Goal: Transaction & Acquisition: Purchase product/service

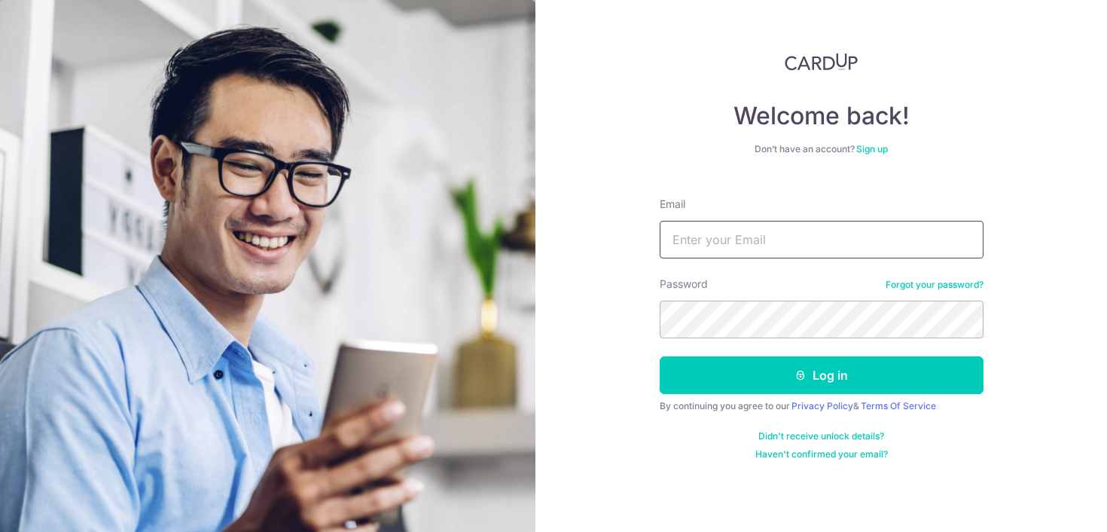
click at [722, 242] on input "Email" at bounding box center [822, 240] width 324 height 38
type input "[EMAIL_ADDRESS][DOMAIN_NAME]"
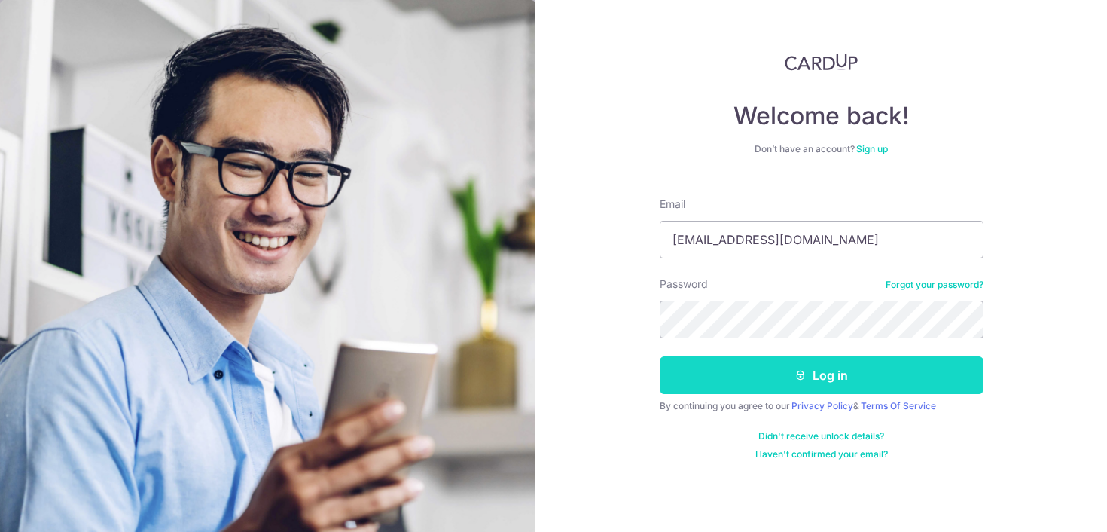
click at [726, 378] on button "Log in" at bounding box center [822, 375] width 324 height 38
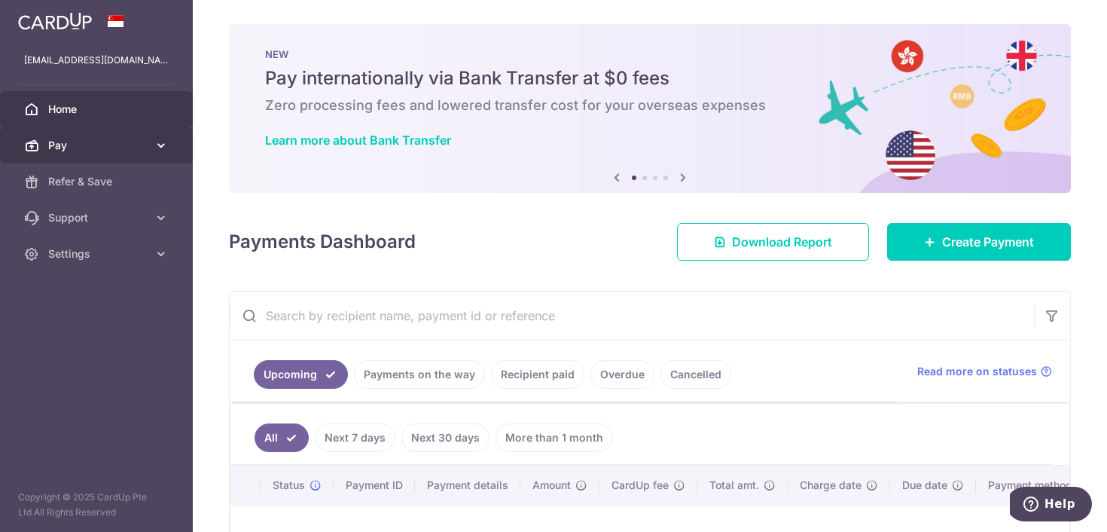
click at [89, 154] on link "Pay" at bounding box center [96, 145] width 193 height 36
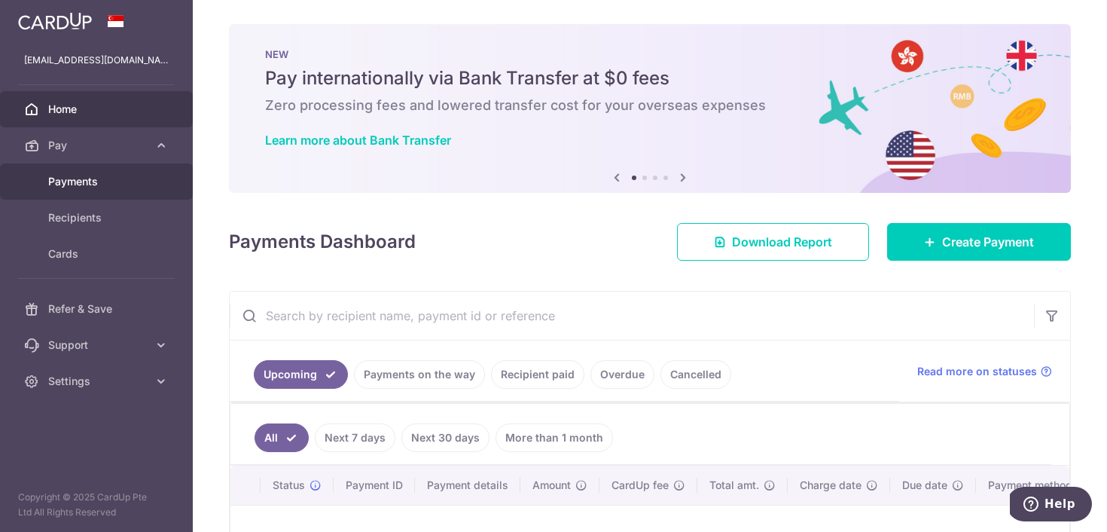
click at [99, 187] on span "Payments" at bounding box center [97, 181] width 99 height 15
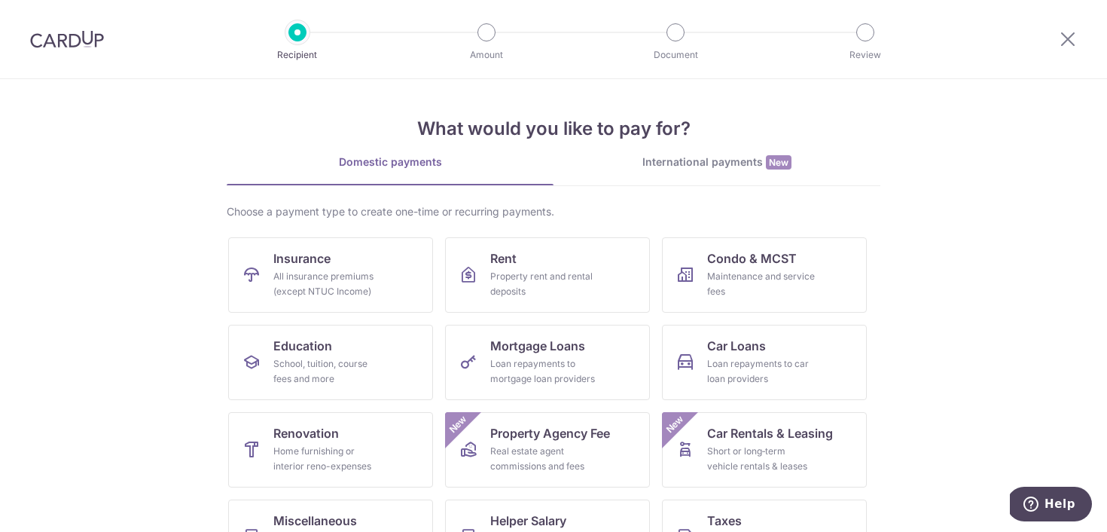
scroll to position [142, 0]
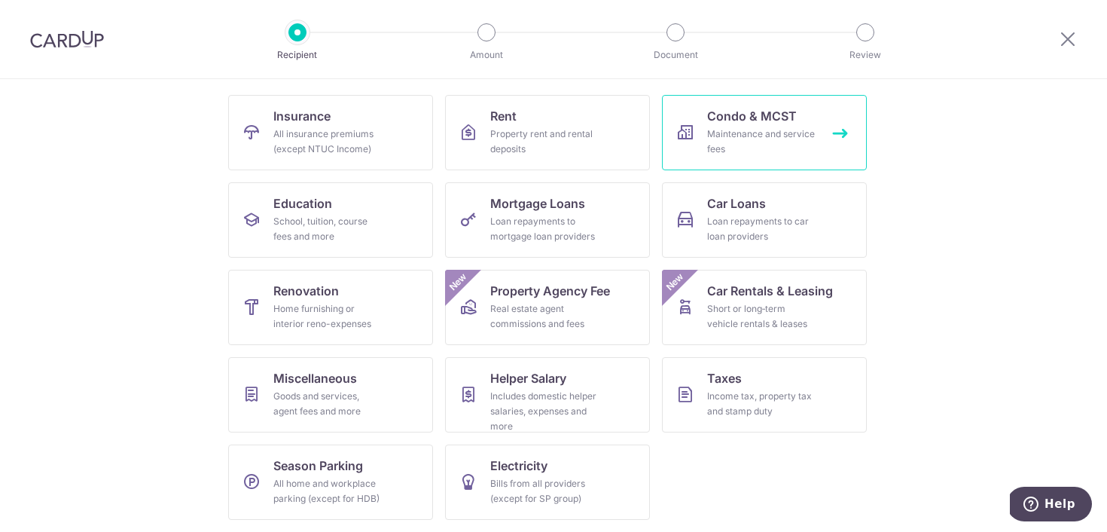
click at [767, 154] on div "Maintenance and service fees" at bounding box center [761, 141] width 108 height 30
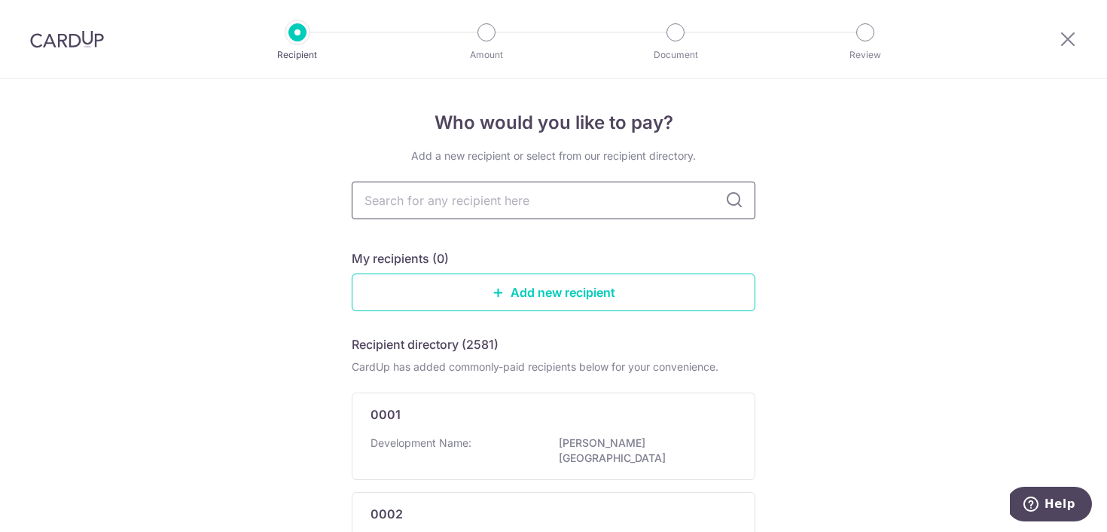
paste input "THE MANAGEMENT CORPORATION STRATA TITLE PLAN NO. 4903"
type input "THE MANAGEMENT CORPORATION STRATA TITLE PLAN NO. 4903"
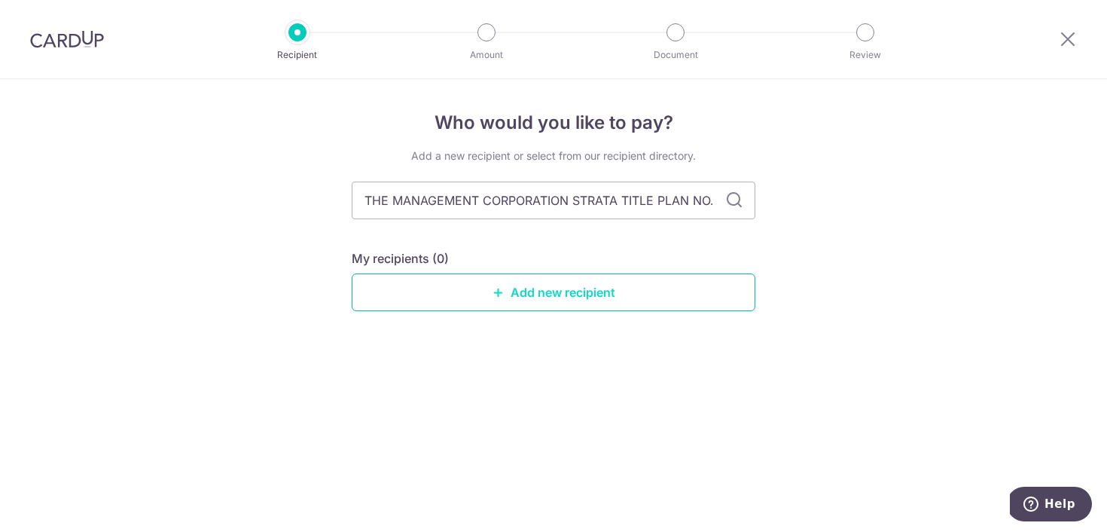
click at [664, 285] on link "Add new recipient" at bounding box center [554, 292] width 404 height 38
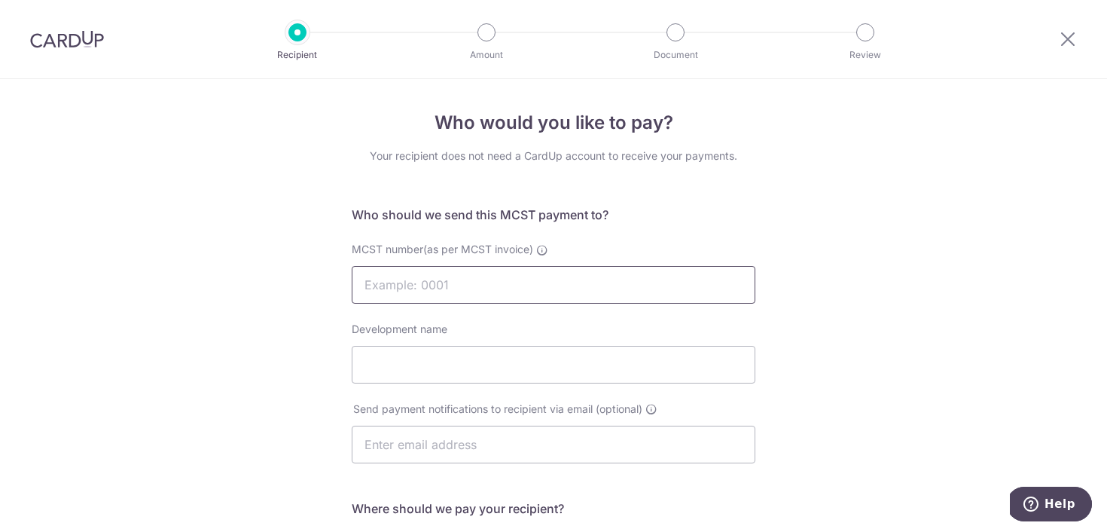
click at [607, 290] on input "MCST number(as per MCST invoice)" at bounding box center [554, 285] width 404 height 38
paste input "THE MANAGEMENT CORPORATION STRATA TITLE PLAN NO. 4903"
type input "THE MANAGEMENT CORPORATION STRATA TITLE PLAN NO. 4903"
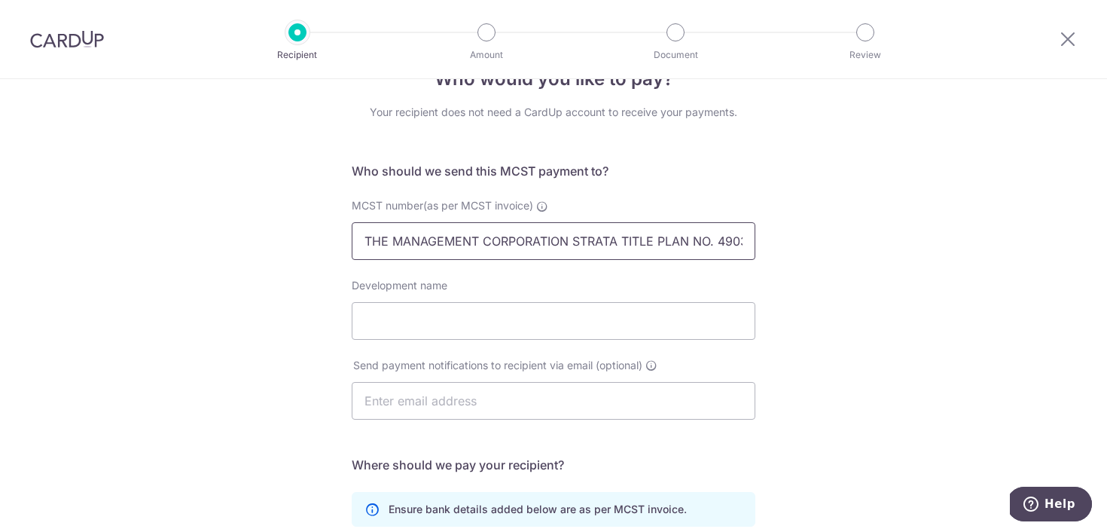
scroll to position [52, 0]
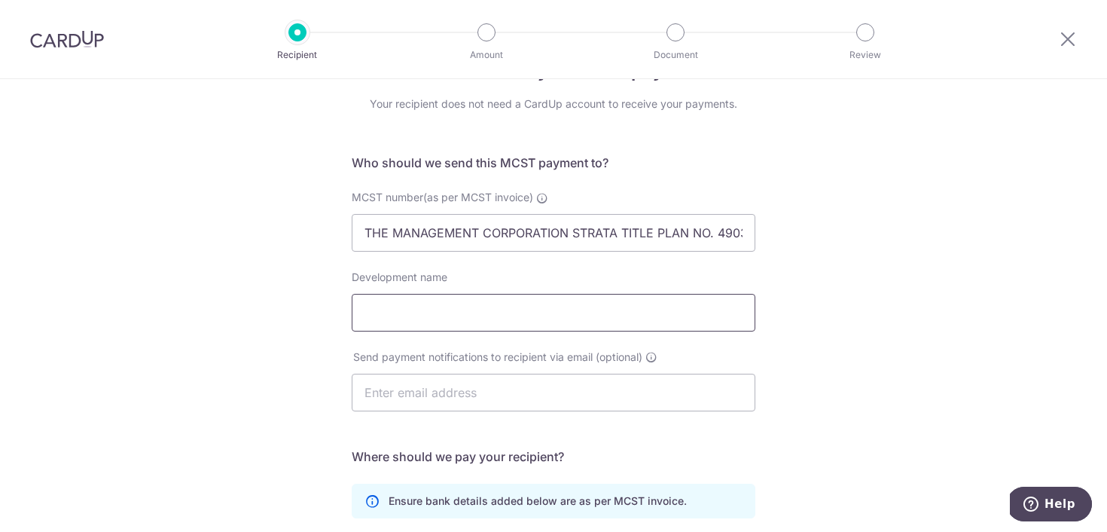
click at [415, 317] on input "Development name" at bounding box center [554, 313] width 404 height 38
type input "THE FLORENCE RESIDENCES"
click at [421, 395] on input "text" at bounding box center [554, 392] width 404 height 38
type input "[EMAIL_ADDRESS][DOMAIN_NAME]"
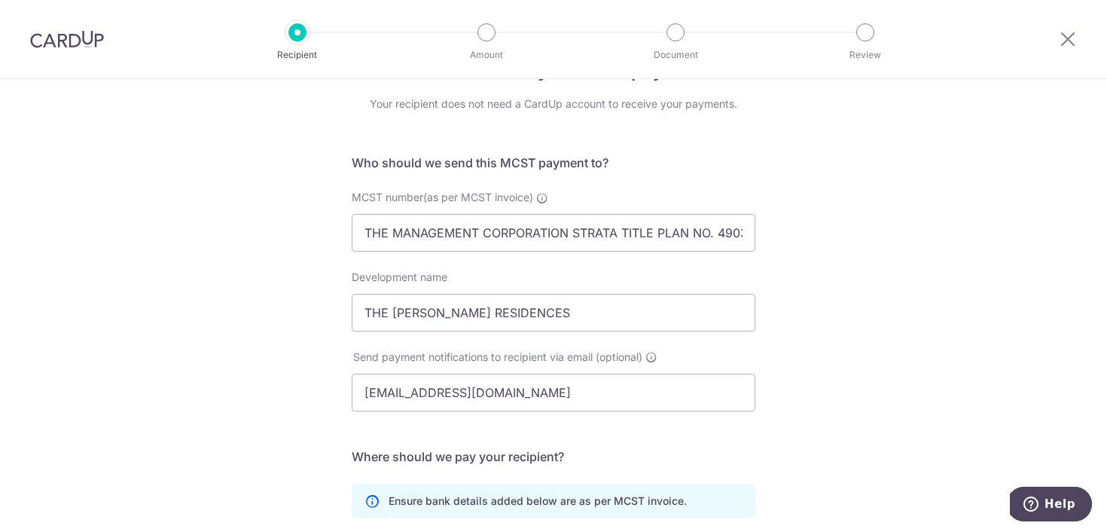
type input "Gwendolyn Loh"
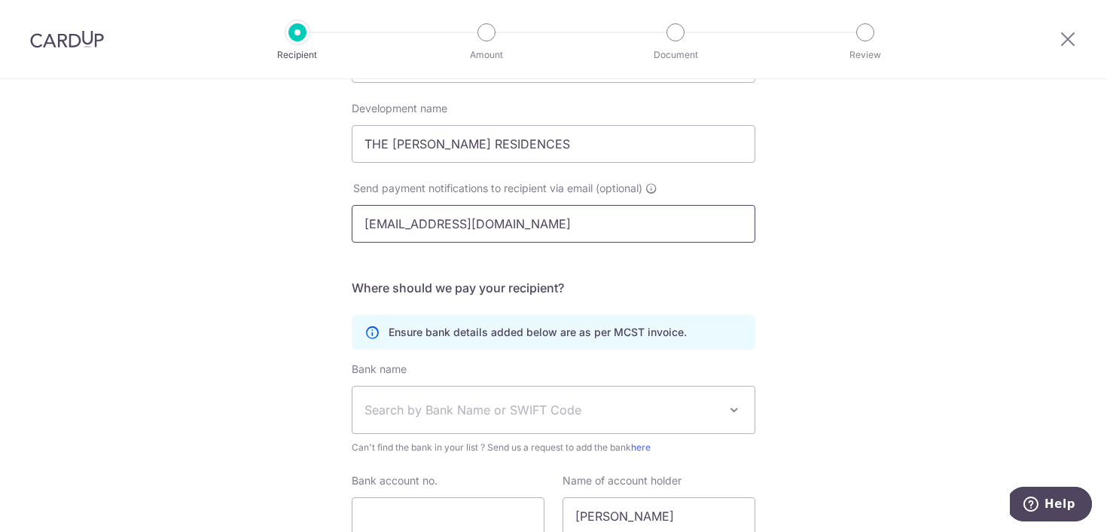
scroll to position [250, 0]
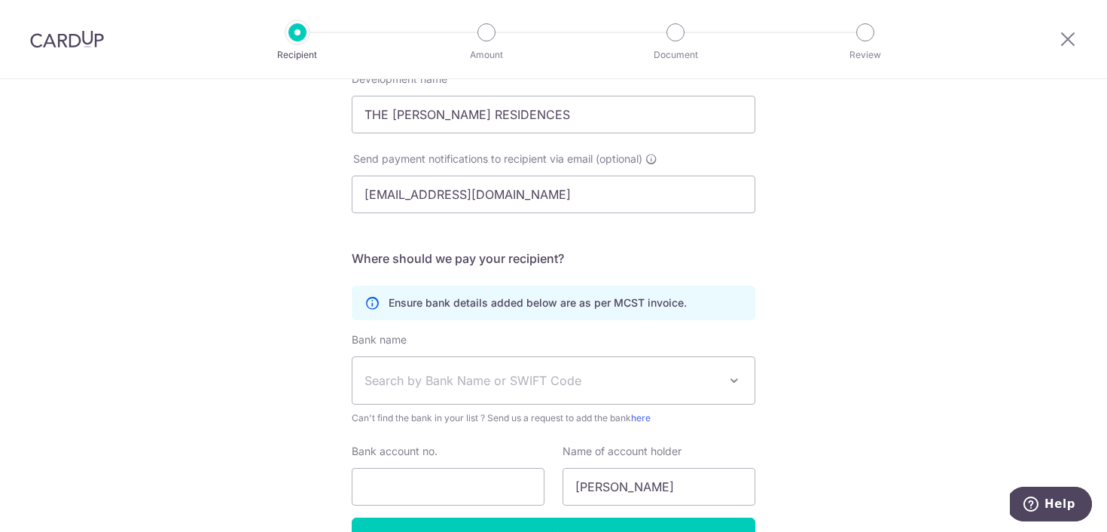
click at [436, 374] on span "Search by Bank Name or SWIFT Code" at bounding box center [541, 380] width 354 height 18
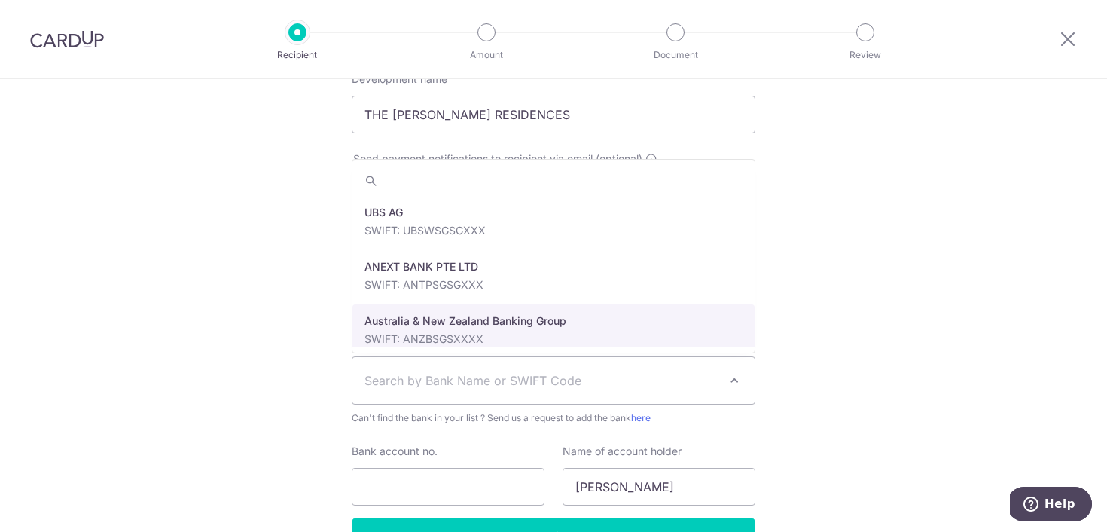
click at [268, 230] on div "Who would you like to pay? Your recipient does not need a CardUp account to rec…" at bounding box center [553, 227] width 1107 height 797
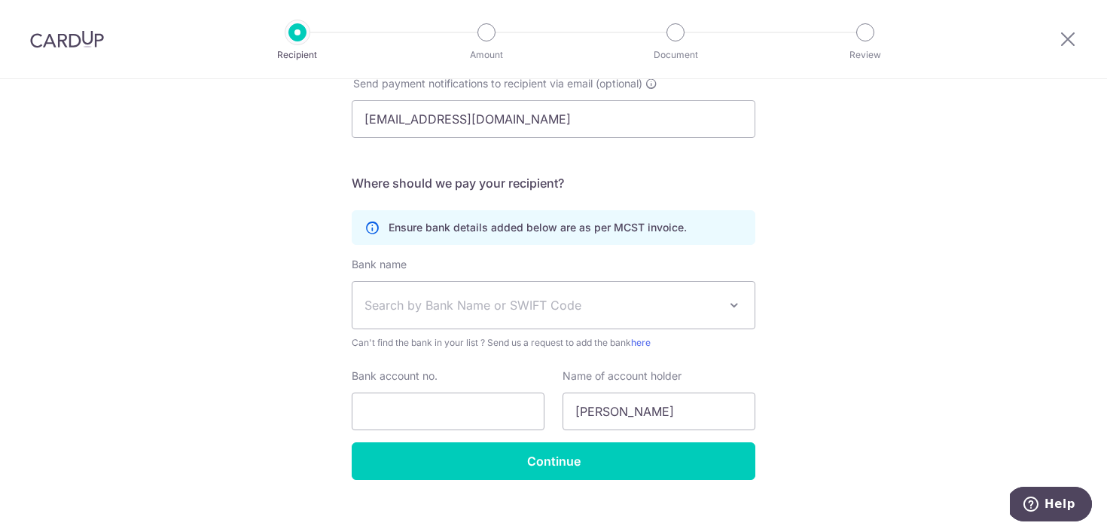
scroll to position [334, 0]
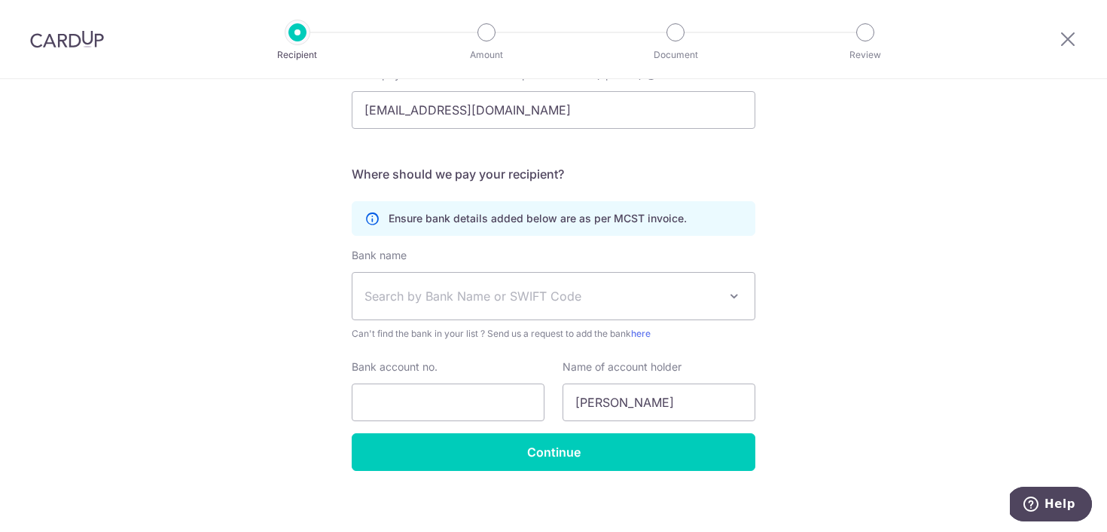
click at [437, 307] on span "Search by Bank Name or SWIFT Code" at bounding box center [553, 296] width 402 height 47
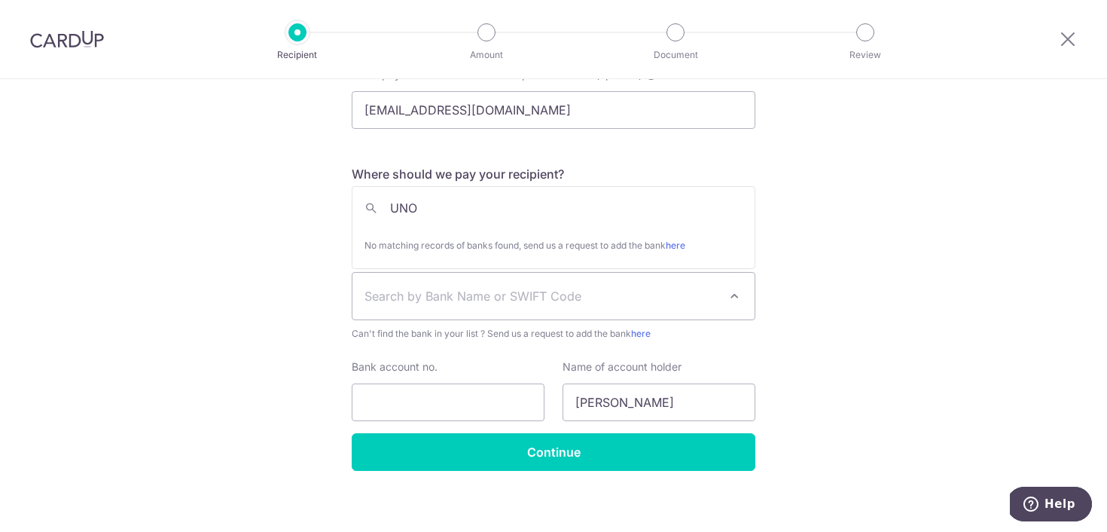
type input "UN"
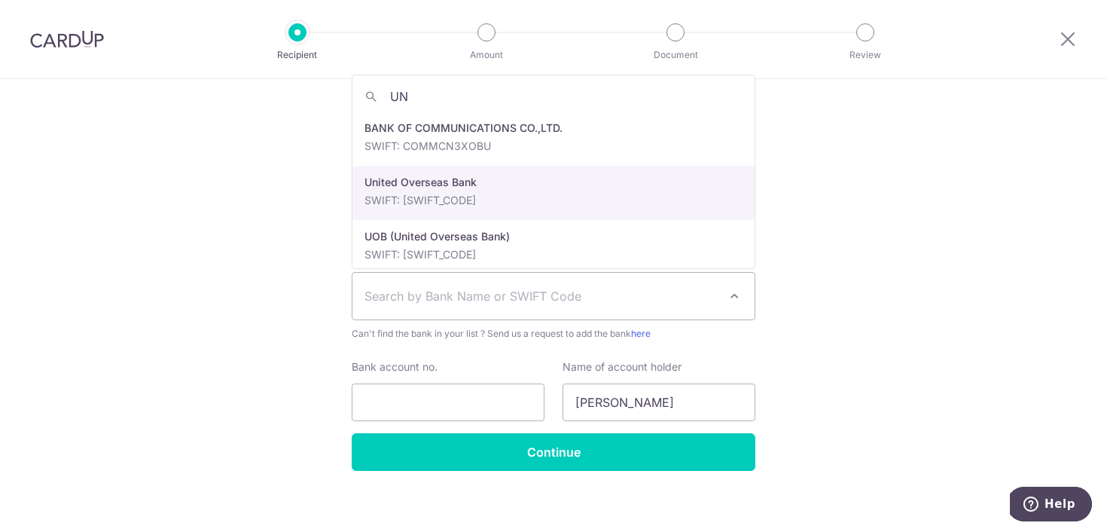
select select "23668"
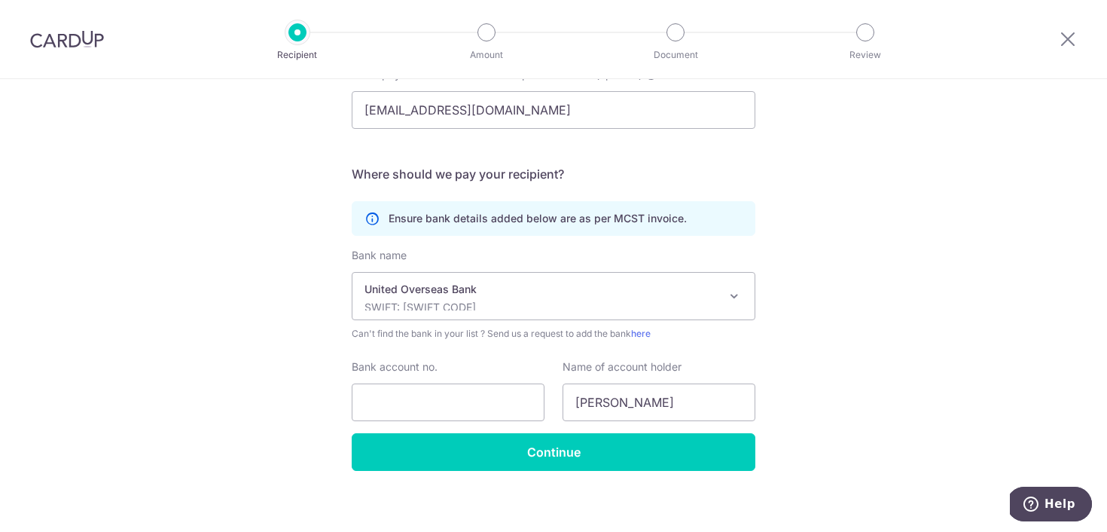
scroll to position [344, 0]
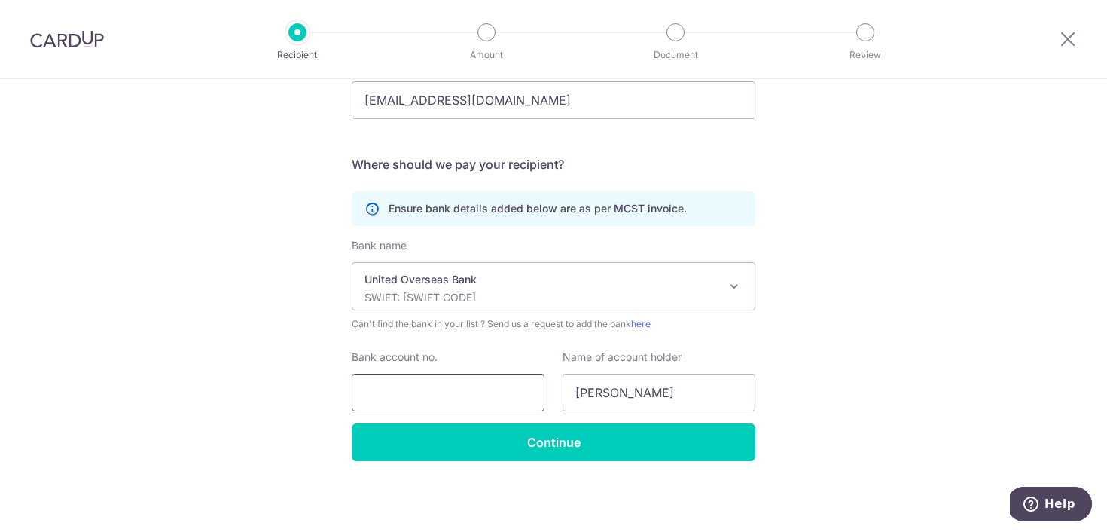
click at [412, 388] on input "Bank account no." at bounding box center [448, 392] width 193 height 38
paste input ": 770-325-120-3"
click at [373, 391] on input ": 770-325-120-3" at bounding box center [448, 392] width 193 height 38
type input "770-325-120-3"
click at [598, 395] on input "Gwendolyn Loh" at bounding box center [658, 392] width 193 height 38
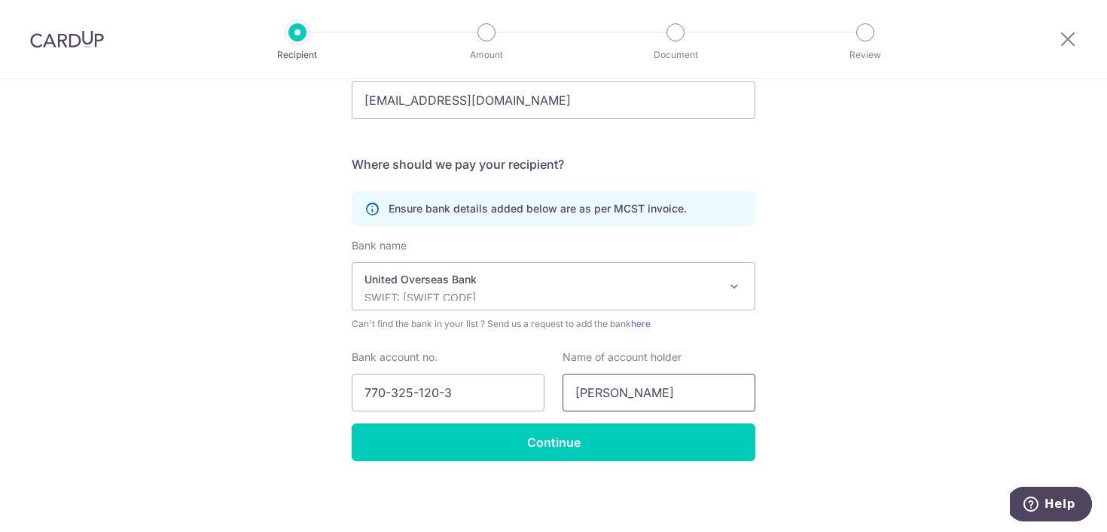
click at [598, 395] on input "Gwendolyn Loh" at bounding box center [658, 392] width 193 height 38
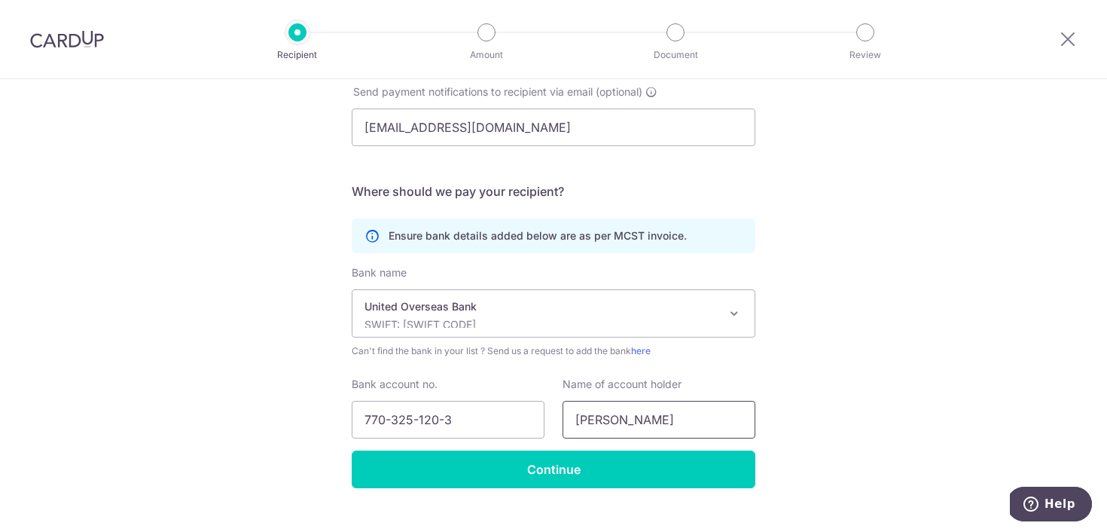
scroll to position [319, 0]
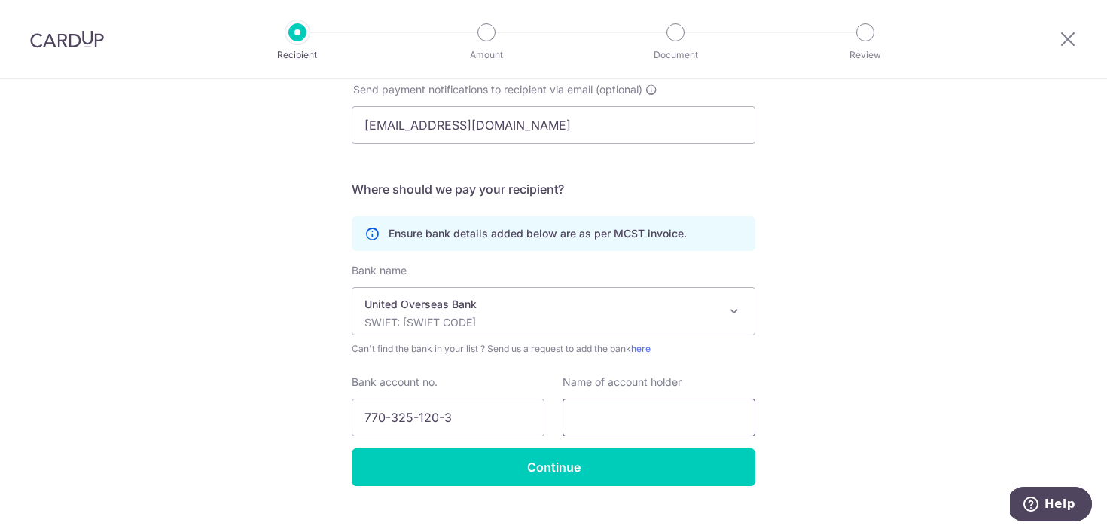
paste input "THE MANAGEMENT CORPORATION STRATA TITLE PLAN NO. 4903"
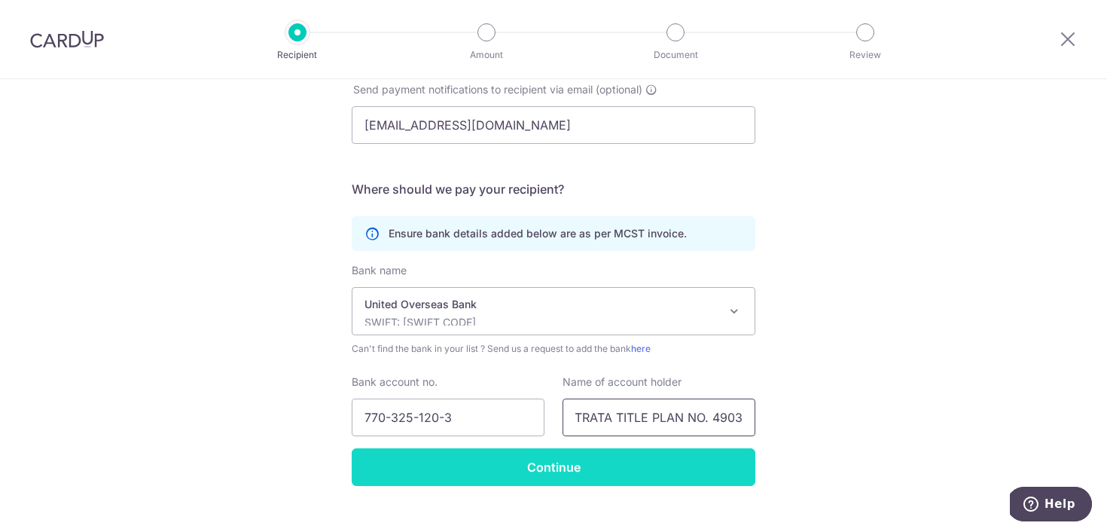
type input "THE MANAGEMENT CORPORATION STRATA TITLE PLAN NO. 4903"
click at [612, 478] on input "Continue" at bounding box center [554, 467] width 404 height 38
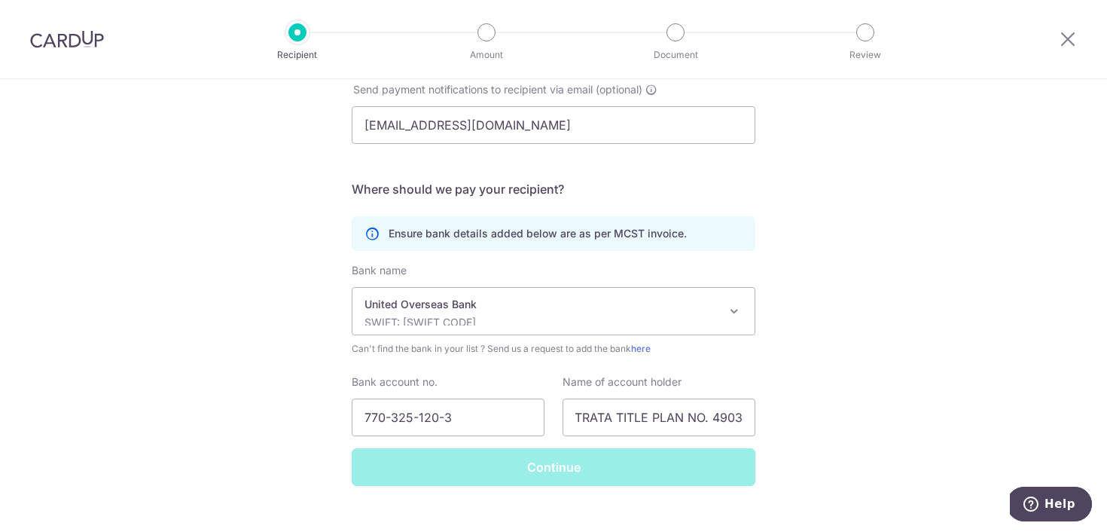
scroll to position [0, 0]
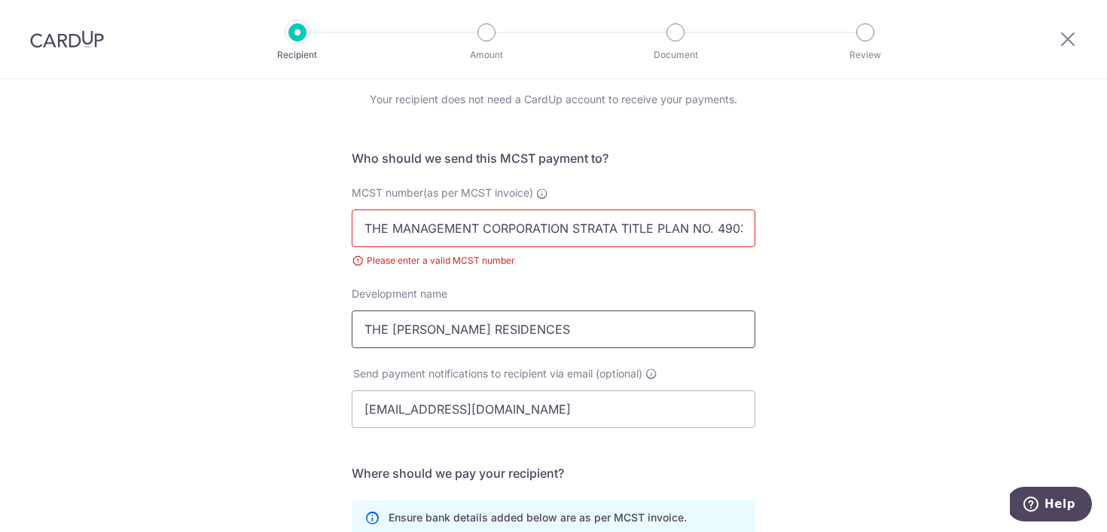
scroll to position [55, 0]
click at [722, 230] on input "THE MANAGEMENT CORPORATION STRATA TITLE PLAN NO. 4903" at bounding box center [554, 230] width 404 height 38
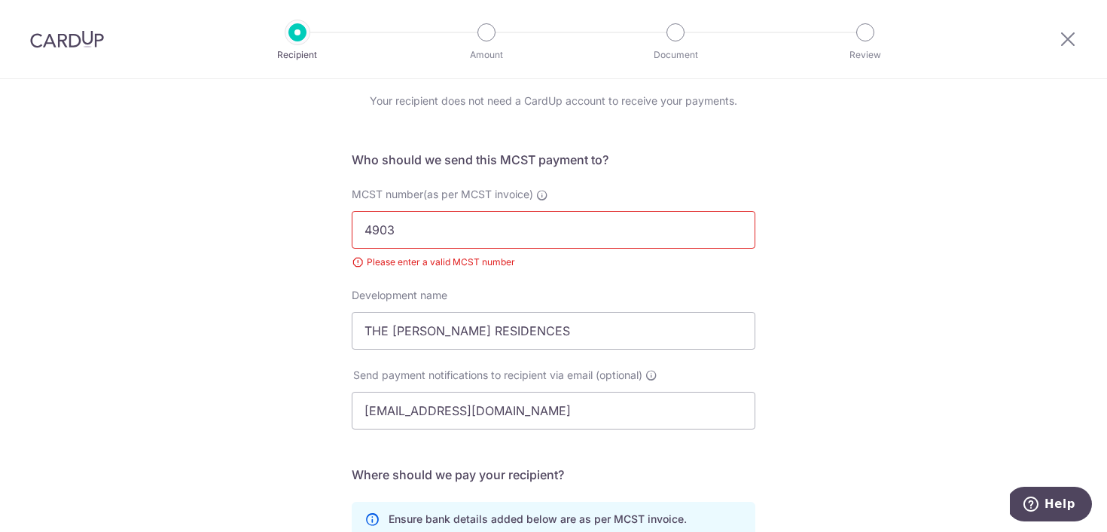
type input "4903"
click at [940, 252] on div "Who would you like to pay? Your recipient does not need a CardUp account to rec…" at bounding box center [553, 451] width 1107 height 854
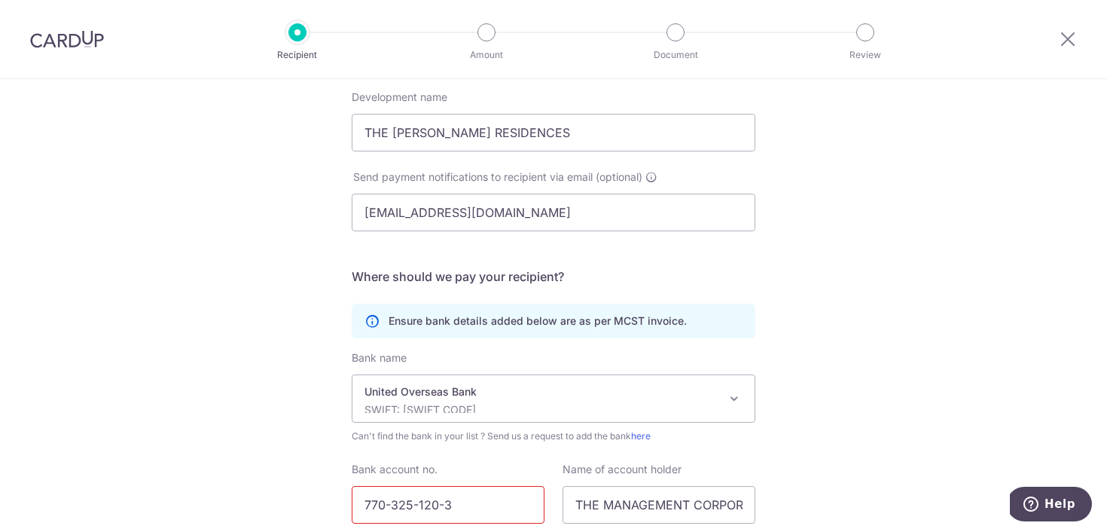
scroll to position [401, 0]
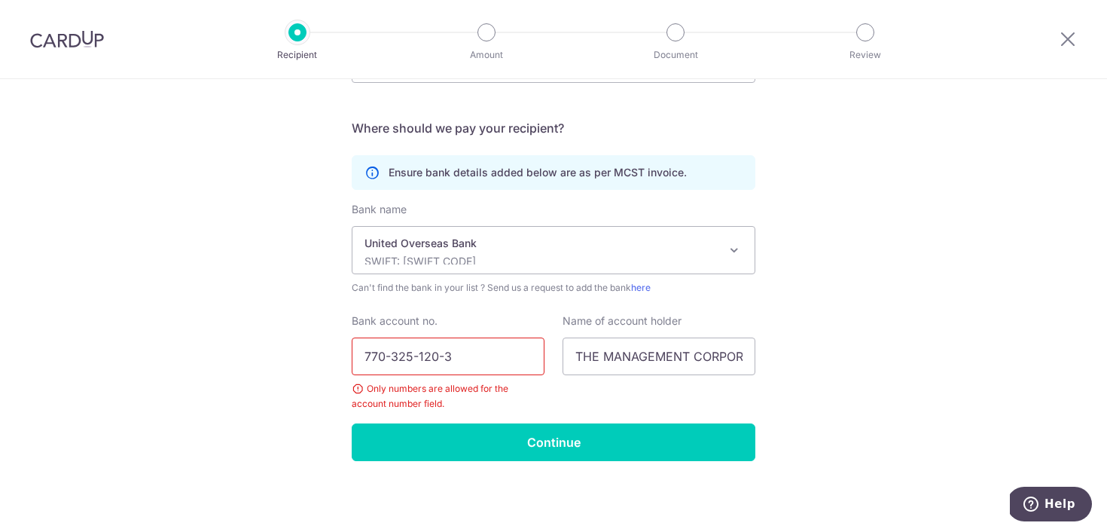
click at [452, 355] on input "770-325-120-3" at bounding box center [448, 356] width 193 height 38
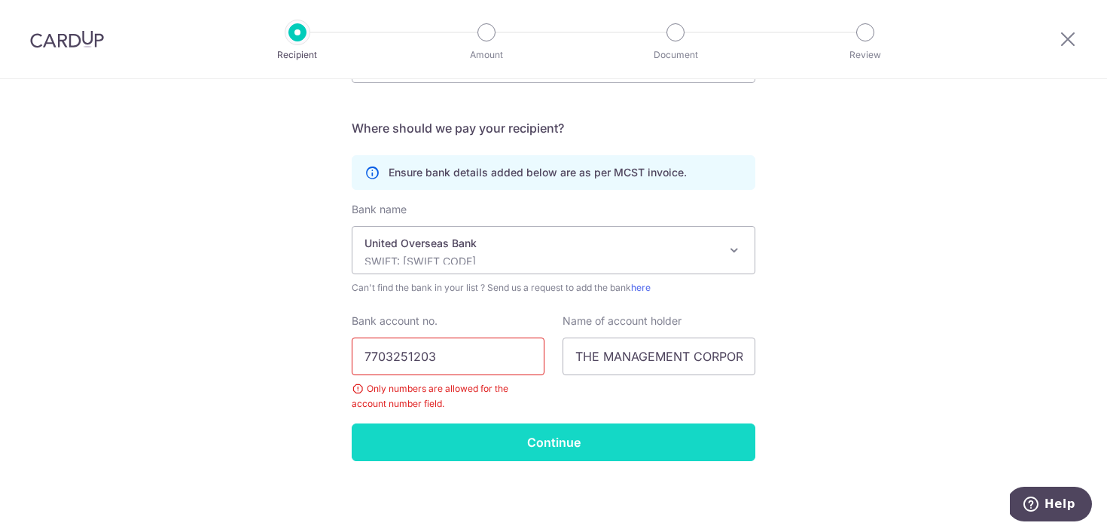
type input "7703251203"
click at [528, 443] on input "Continue" at bounding box center [554, 442] width 404 height 38
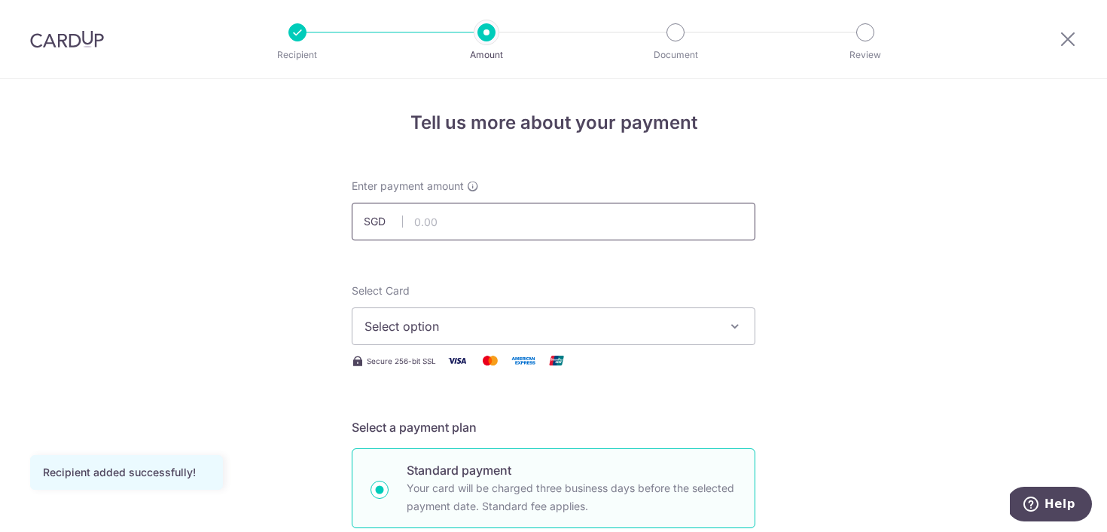
click at [489, 230] on input "text" at bounding box center [554, 222] width 404 height 38
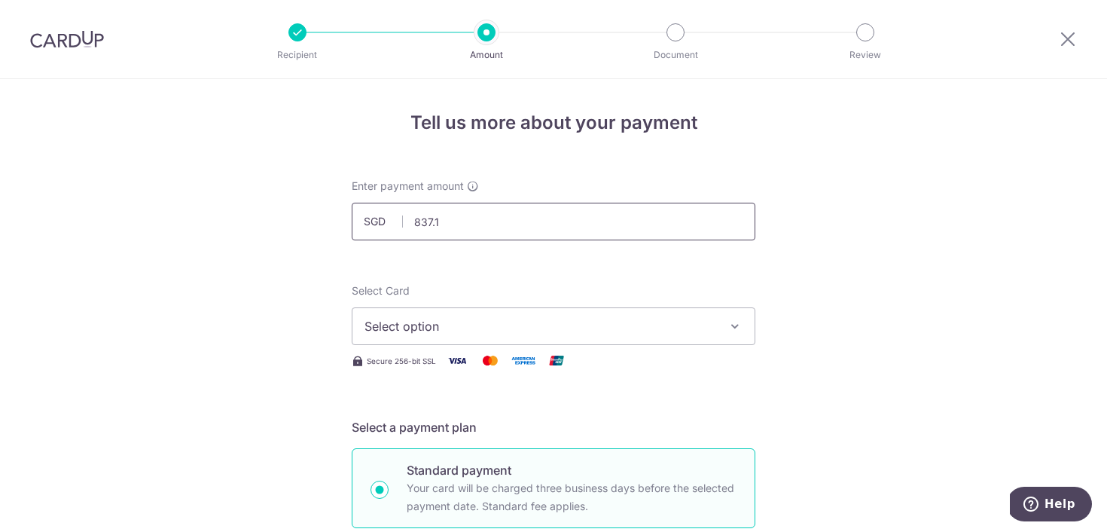
type input "837.19"
click at [404, 320] on span "Select option" at bounding box center [539, 326] width 351 height 18
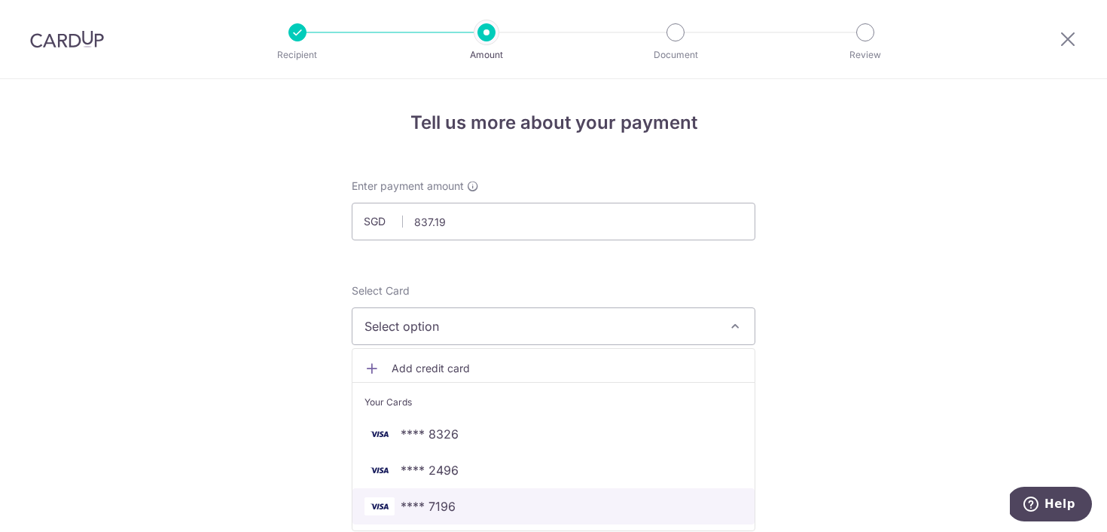
click at [501, 489] on link "**** 7196" at bounding box center [553, 506] width 402 height 36
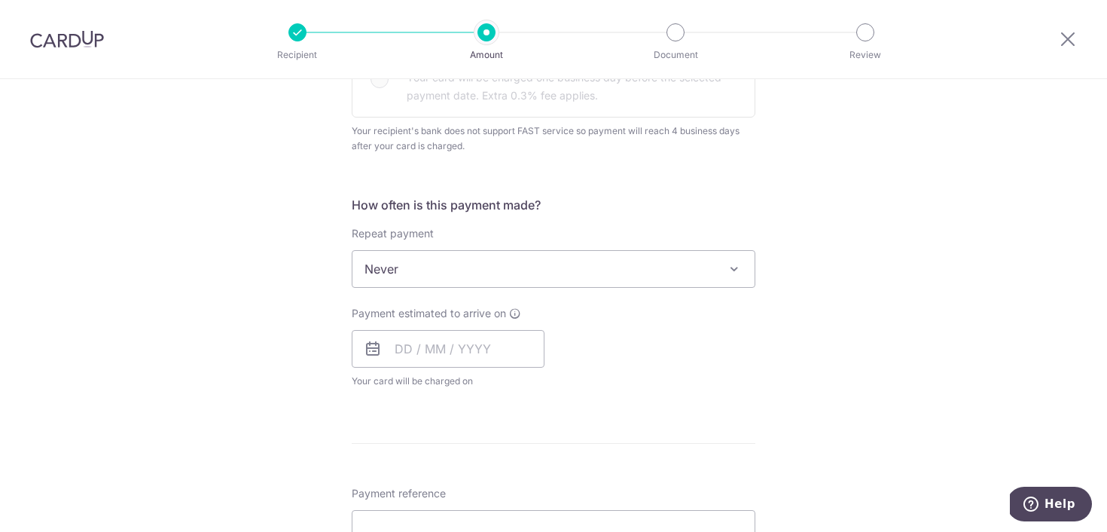
scroll to position [501, 0]
click at [490, 353] on input "text" at bounding box center [448, 350] width 193 height 38
click at [506, 490] on link "9" at bounding box center [503, 486] width 24 height 24
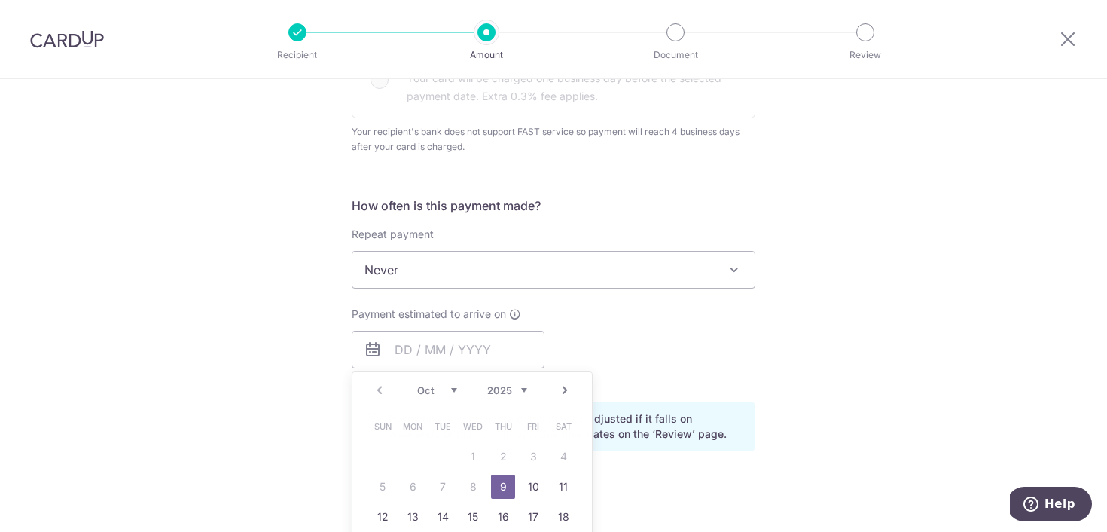
type input "[DATE]"
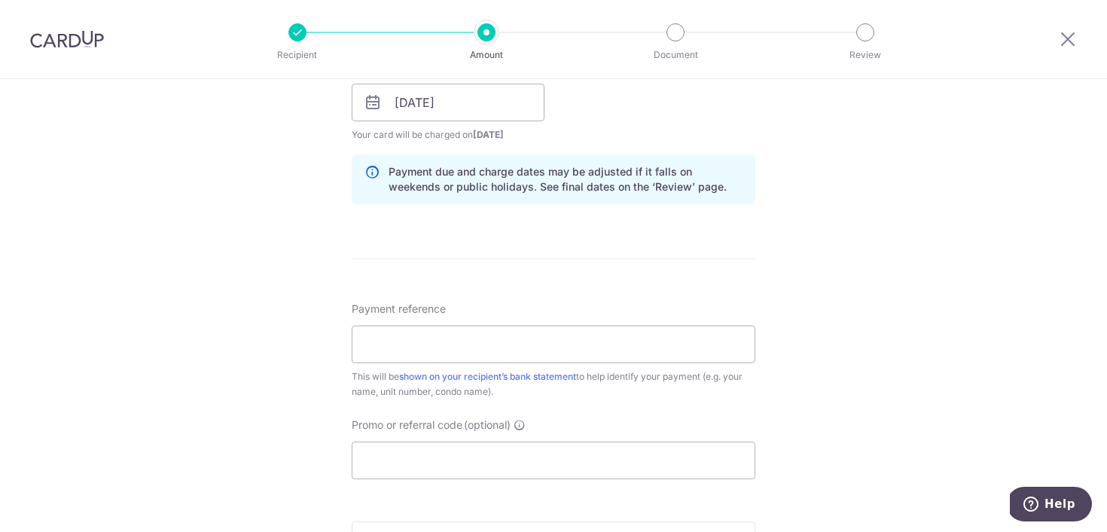
scroll to position [755, 0]
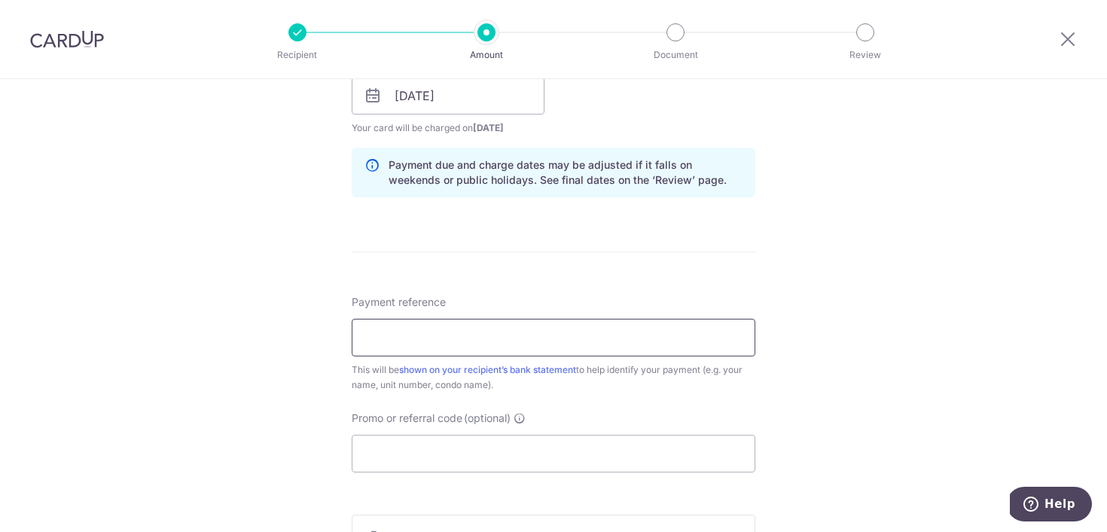
click at [467, 321] on input "Payment reference" at bounding box center [554, 337] width 404 height 38
paste input "93#10-53/2510001"
type input "93#10-53/2510001"
click at [285, 376] on div "Tell us more about your payment Enter payment amount SGD 837.19 837.19 Recipien…" at bounding box center [553, 54] width 1107 height 1460
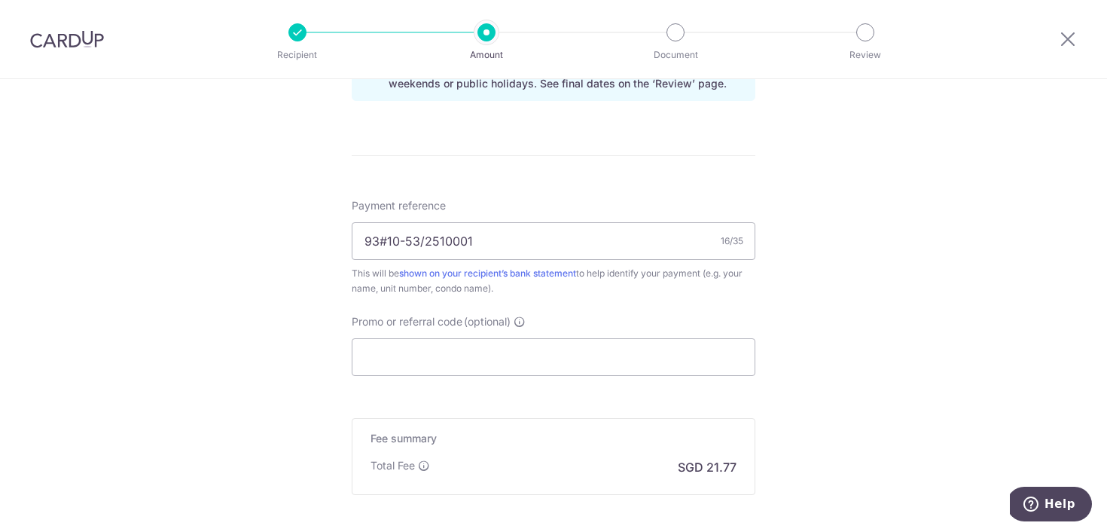
scroll to position [870, 0]
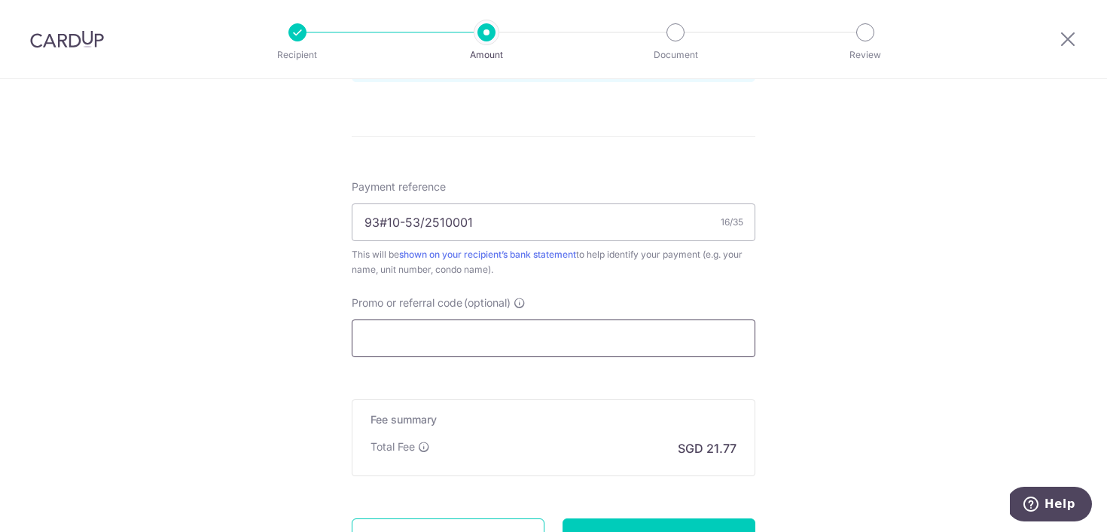
click at [426, 336] on input "Promo or referral code (optional)" at bounding box center [554, 338] width 404 height 38
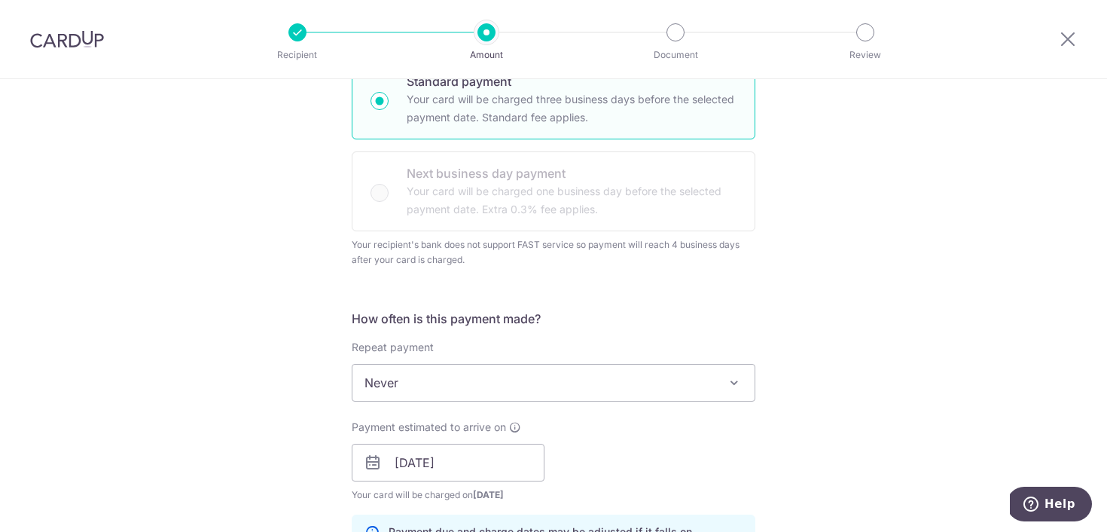
scroll to position [772, 0]
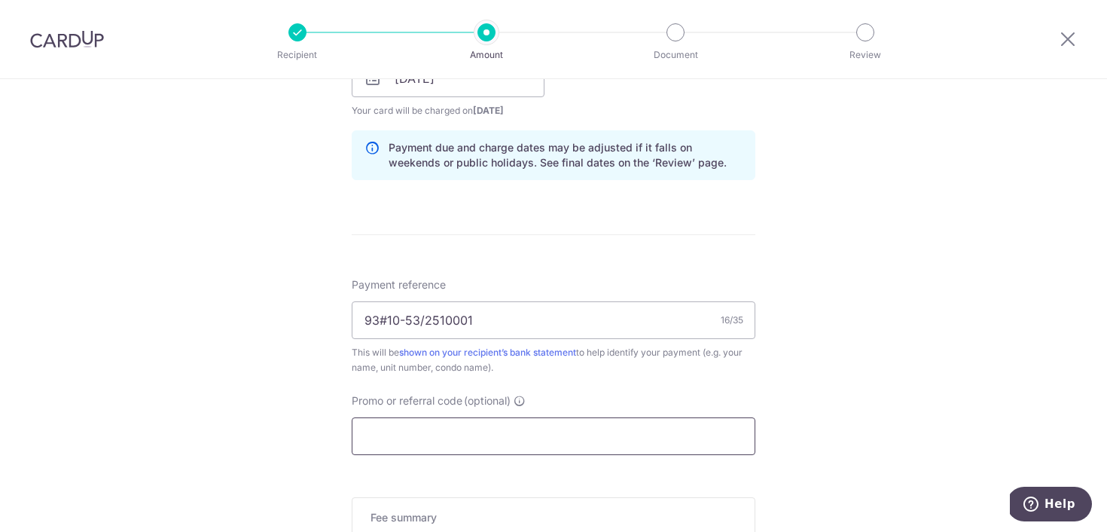
paste input "3HOME25R"
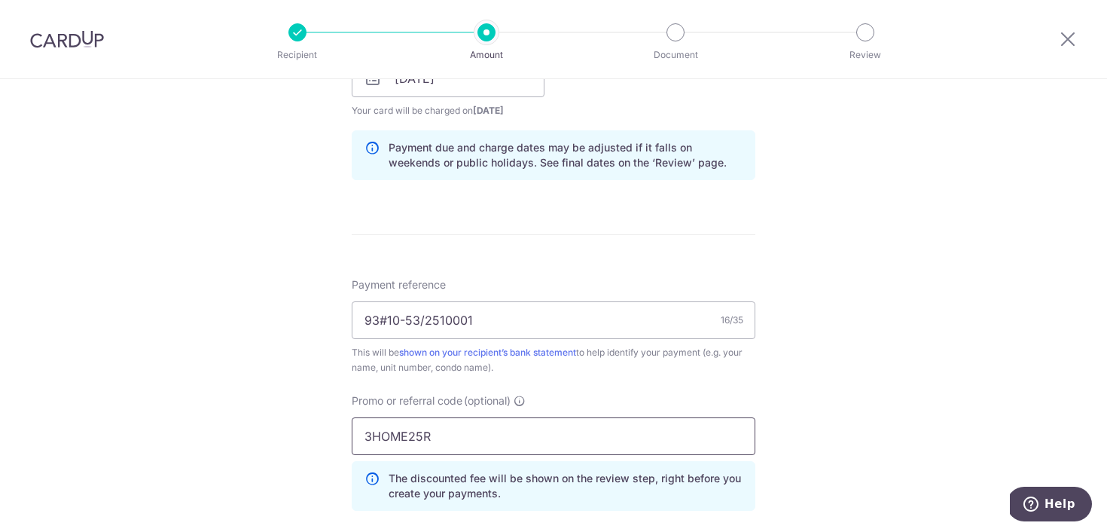
type input "3HOME25R"
click at [316, 410] on div "Tell us more about your payment Enter payment amount SGD 837.19 837.19 Recipien…" at bounding box center [553, 71] width 1107 height 1528
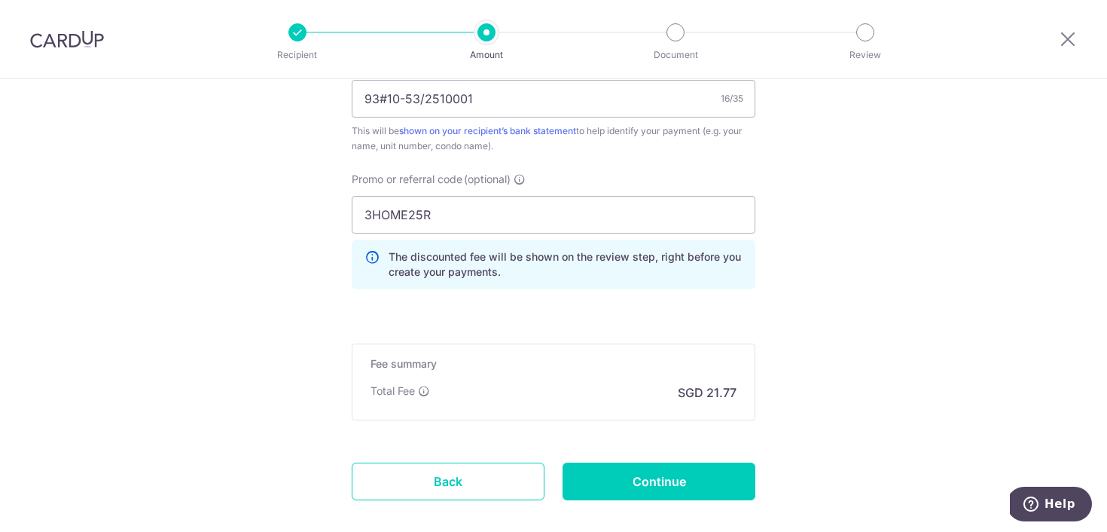
scroll to position [1075, 0]
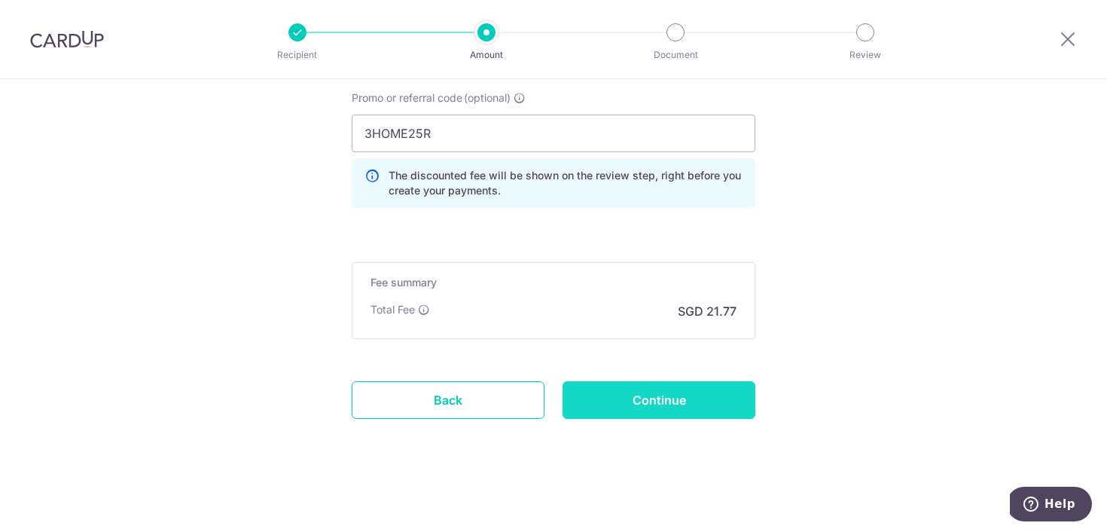
click at [620, 407] on input "Continue" at bounding box center [658, 400] width 193 height 38
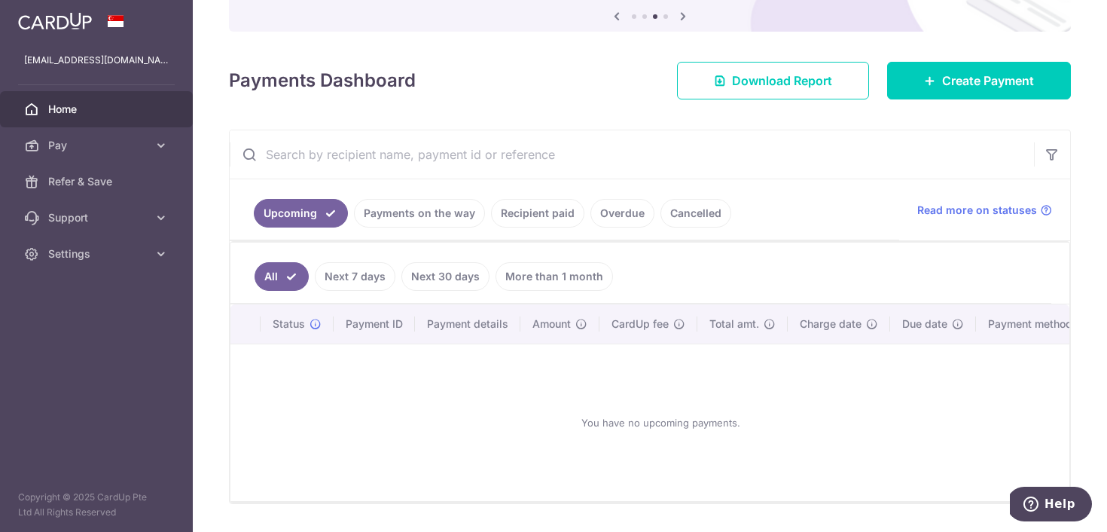
scroll to position [163, 0]
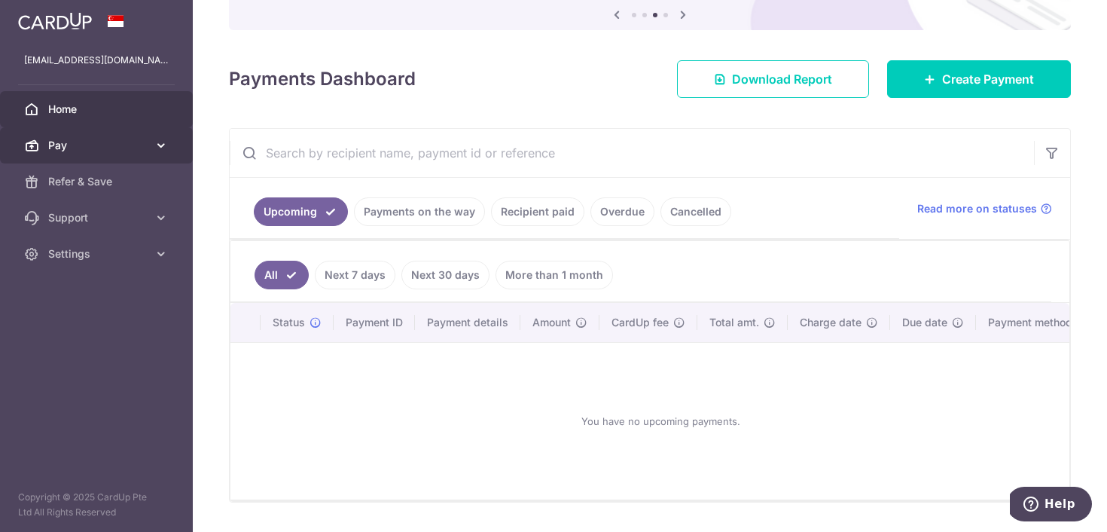
click at [138, 143] on span "Pay" at bounding box center [97, 145] width 99 height 15
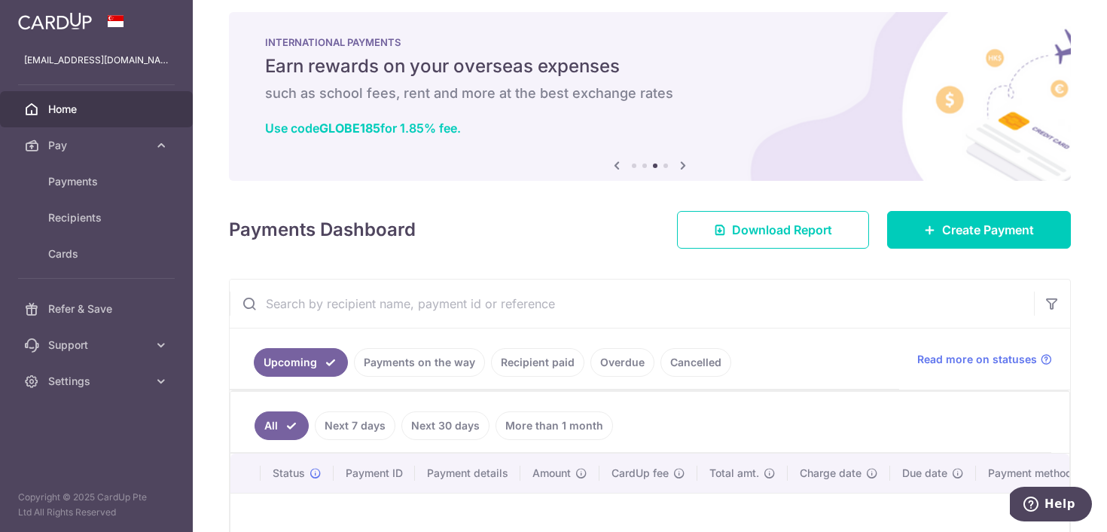
scroll to position [0, 0]
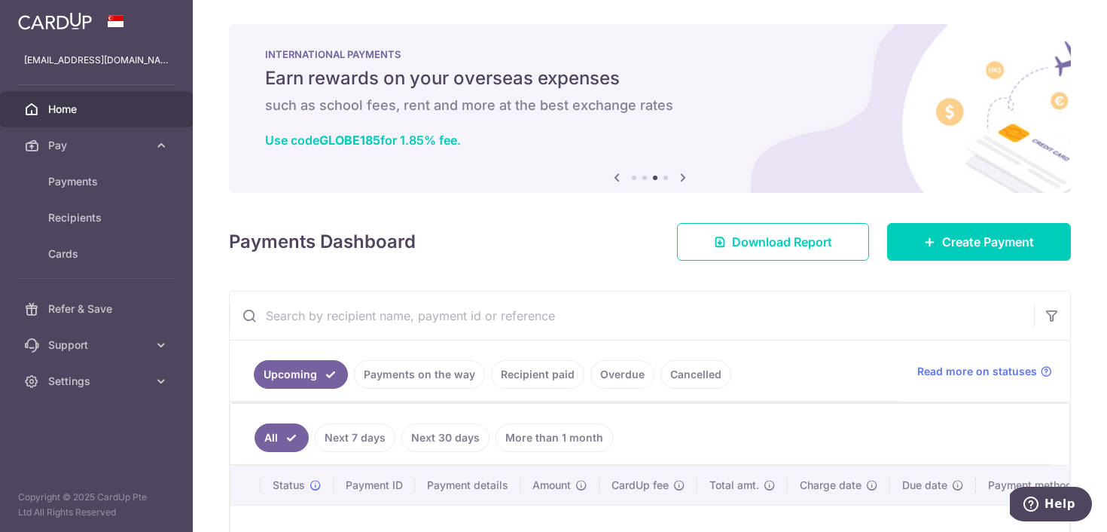
click at [686, 176] on icon at bounding box center [683, 177] width 18 height 19
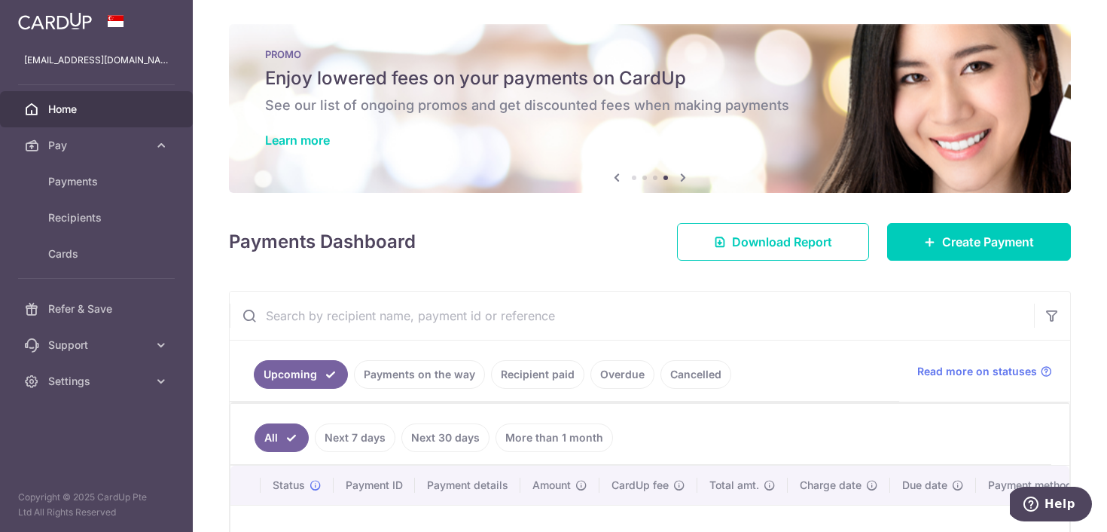
click at [340, 148] on div "PROMO Enjoy lowered fees on your payments on CardUp See our list of ongoing pro…" at bounding box center [650, 99] width 842 height 151
click at [306, 136] on link "Learn more" at bounding box center [297, 140] width 65 height 15
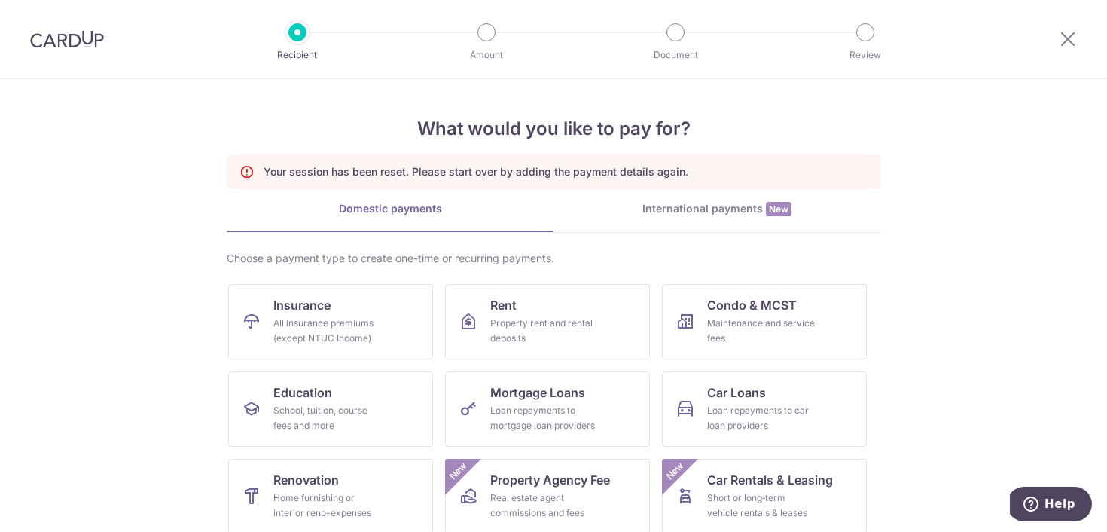
scroll to position [31, 0]
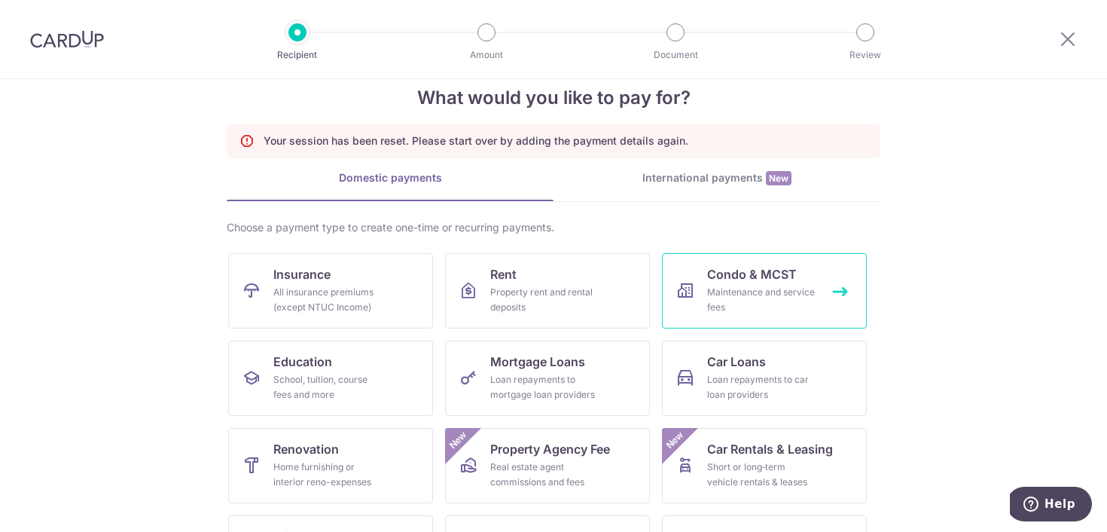
click at [745, 305] on div "Maintenance and service fees" at bounding box center [761, 300] width 108 height 30
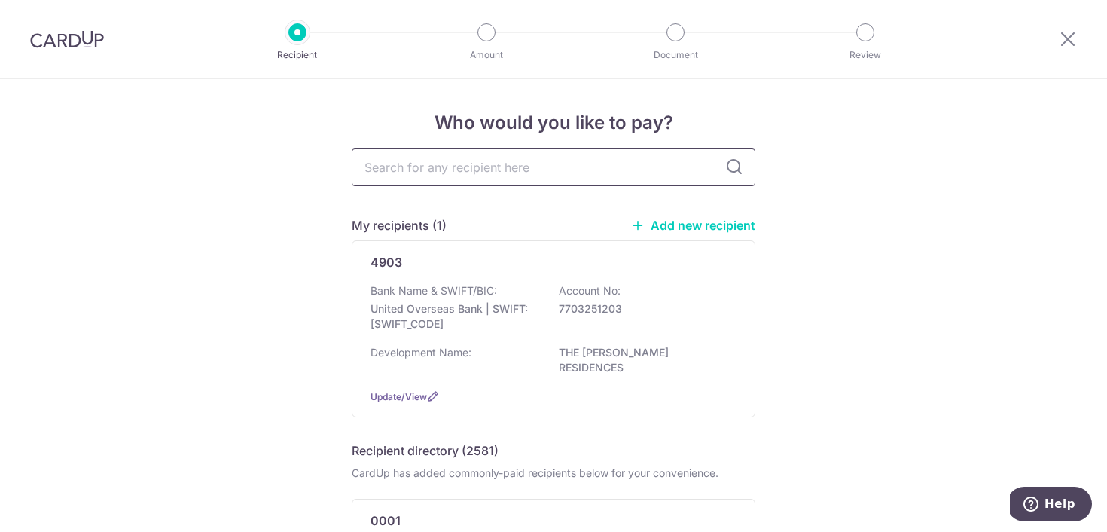
click at [595, 179] on input "text" at bounding box center [554, 167] width 404 height 38
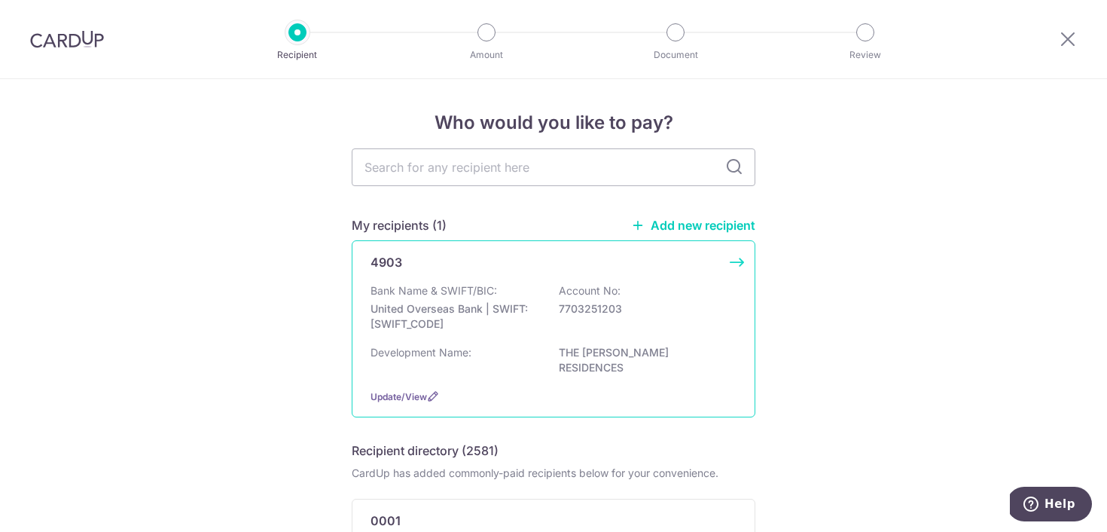
click at [580, 289] on p "Account No:" at bounding box center [590, 290] width 62 height 15
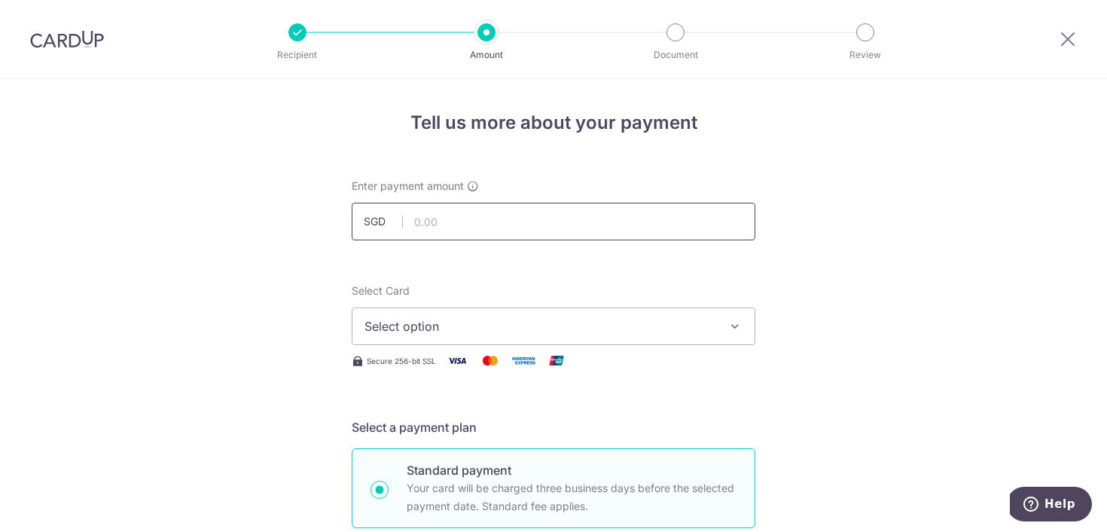
click at [504, 219] on input "text" at bounding box center [554, 222] width 404 height 38
type input "837.19"
click at [464, 336] on button "Select option" at bounding box center [554, 326] width 404 height 38
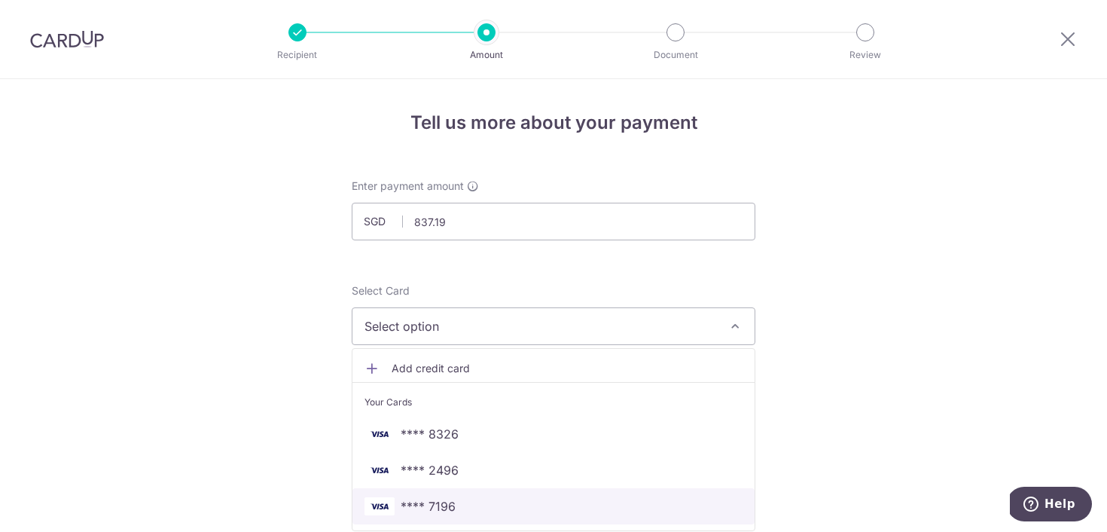
click at [489, 495] on link "**** 7196" at bounding box center [553, 506] width 402 height 36
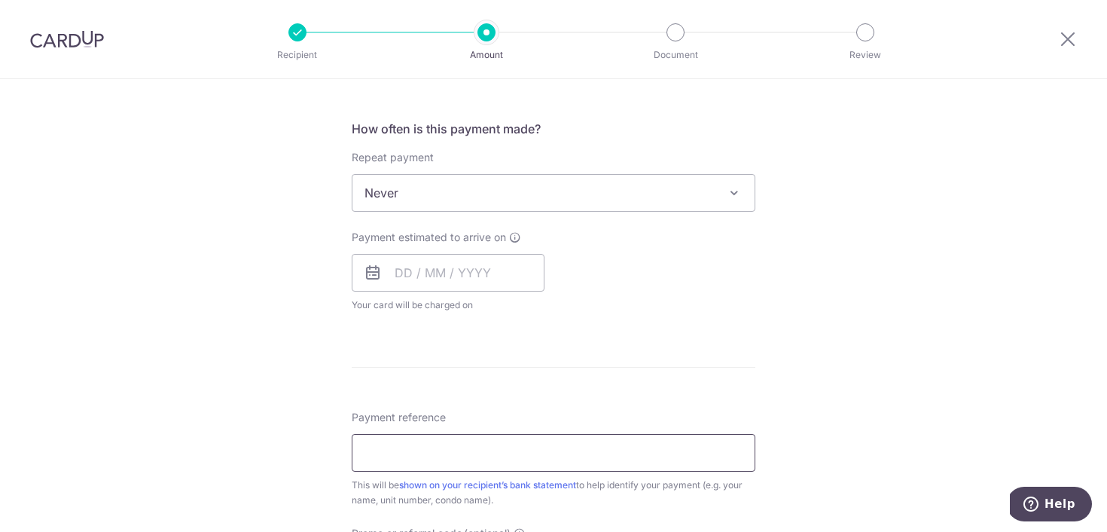
scroll to position [601, 0]
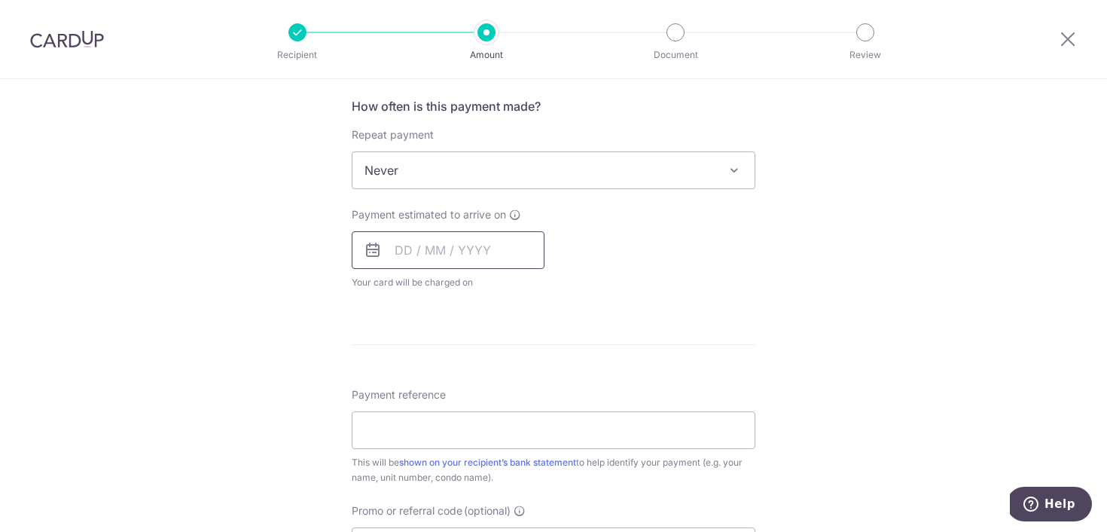
click at [446, 242] on input "text" at bounding box center [448, 250] width 193 height 38
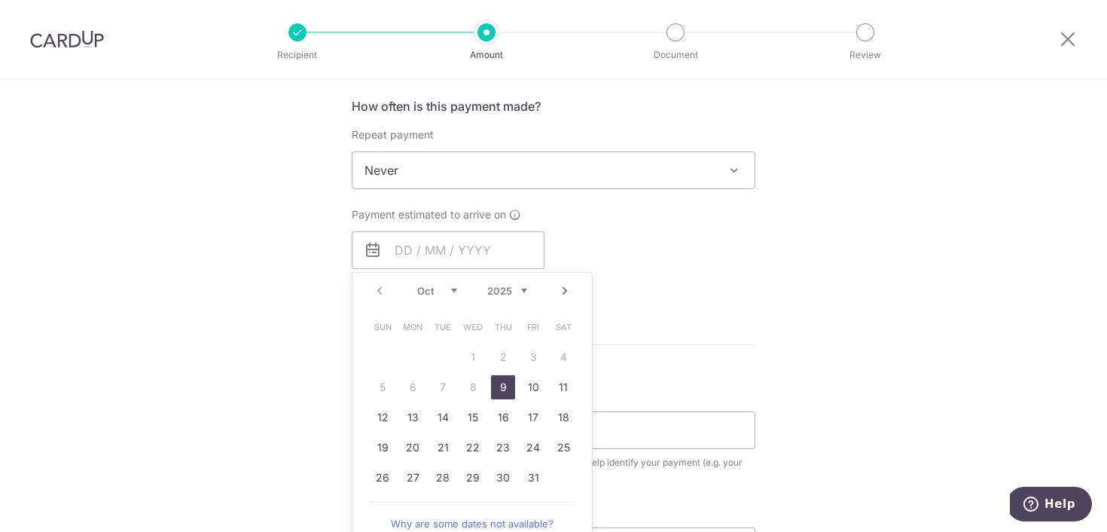
click at [378, 315] on span "Sun" at bounding box center [382, 327] width 24 height 24
click at [506, 383] on link "9" at bounding box center [503, 387] width 24 height 24
click at [765, 280] on div "Tell us more about your payment Enter payment amount SGD 837.19 837.19 Select C…" at bounding box center [553, 177] width 1107 height 1398
click at [725, 196] on div "How often is this payment made? Repeat payment Never Every week Every month Eve…" at bounding box center [554, 199] width 404 height 205
click at [0, 0] on p "Payment due and charge dates may be adjusted if it falls on weekends or public …" at bounding box center [0, 0] width 0 height 0
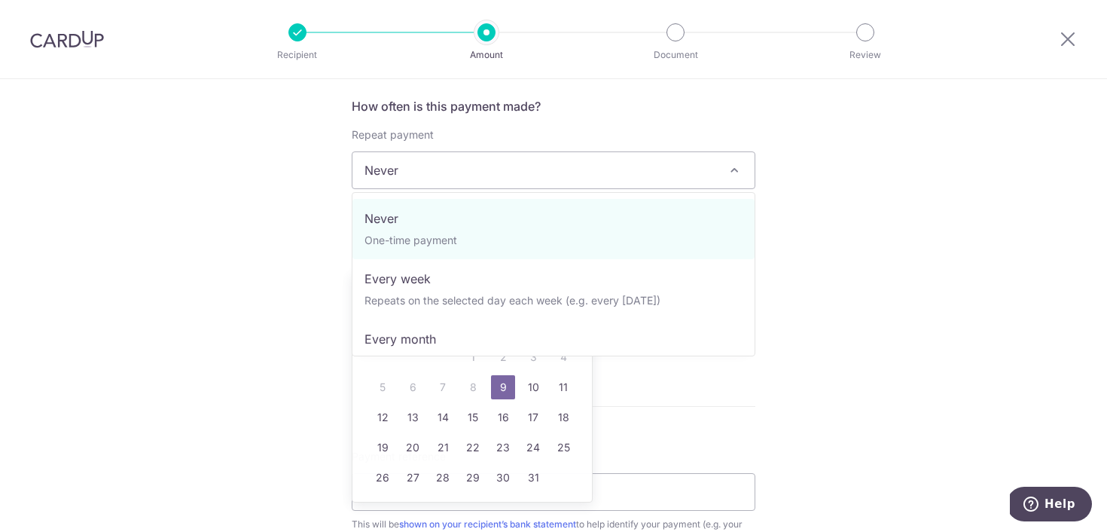
type input "[DATE]"
click at [626, 170] on span "Never" at bounding box center [553, 170] width 402 height 36
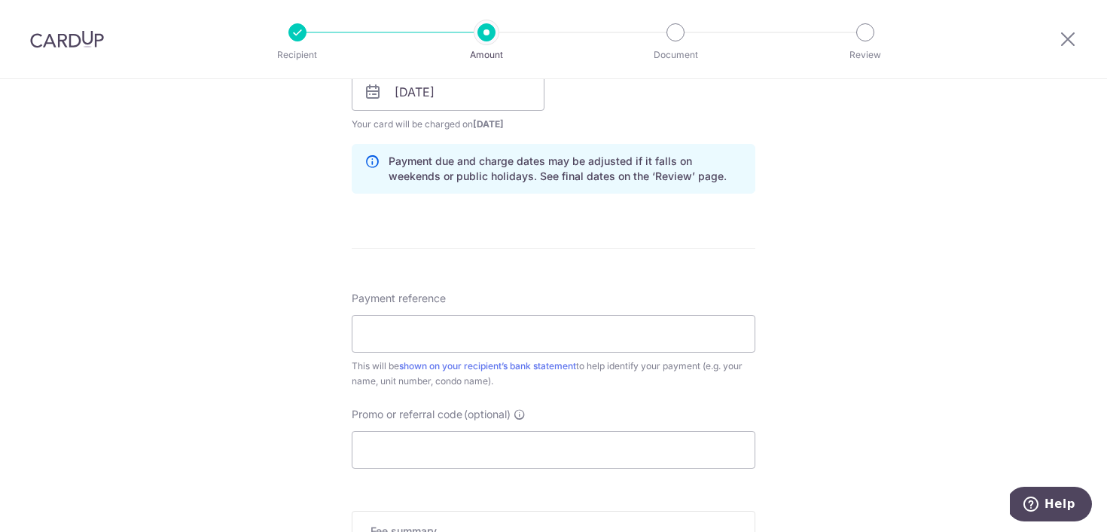
scroll to position [786, 0]
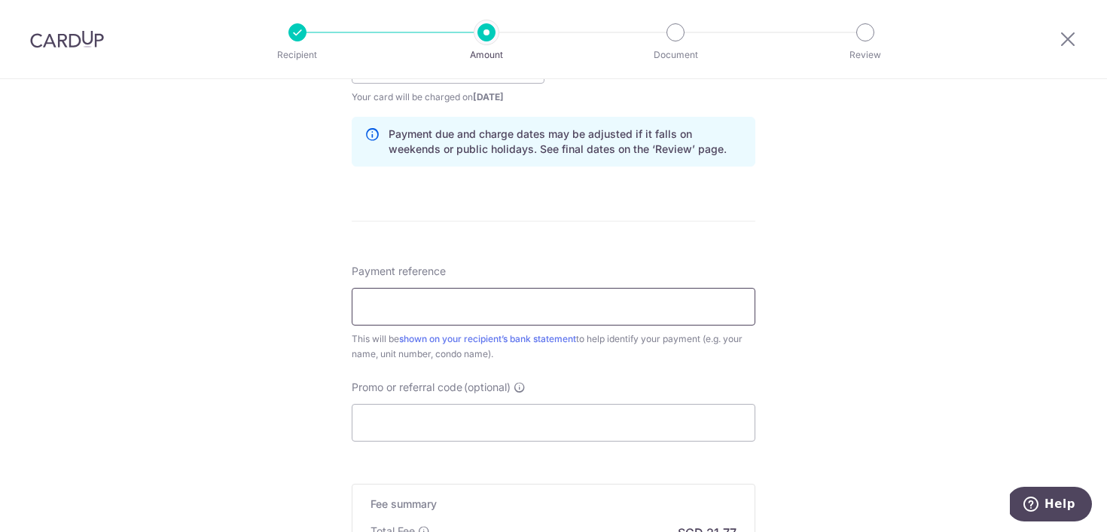
click at [538, 302] on input "Payment reference" at bounding box center [554, 307] width 404 height 38
type input "93#10-53/2510001"
click at [470, 416] on input "Promo or referral code (optional)" at bounding box center [554, 423] width 404 height 38
paste input "3HOME25R"
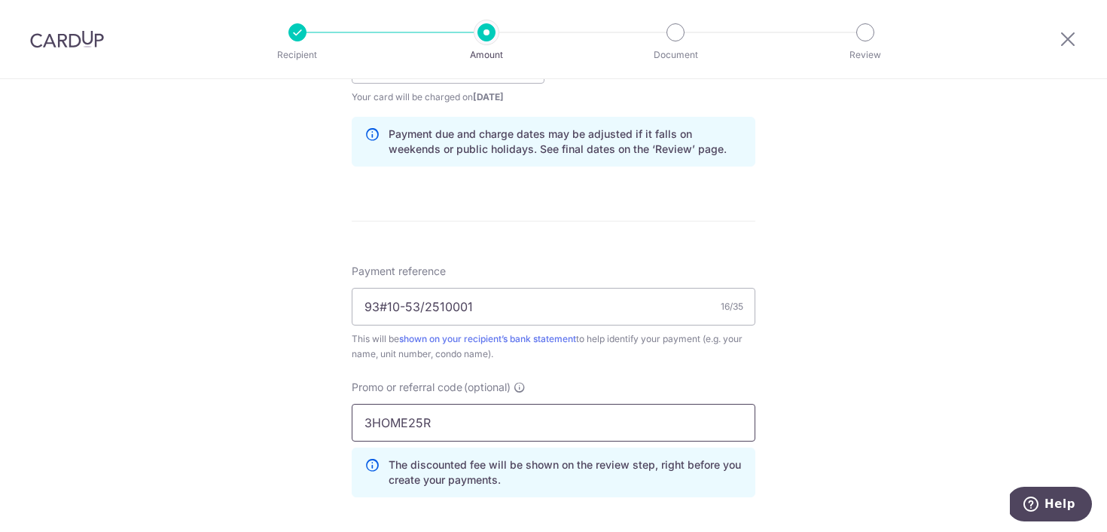
type input "3HOME25R"
click at [291, 370] on div "Tell us more about your payment Enter payment amount SGD 837.19 837.19 Select C…" at bounding box center [553, 57] width 1107 height 1528
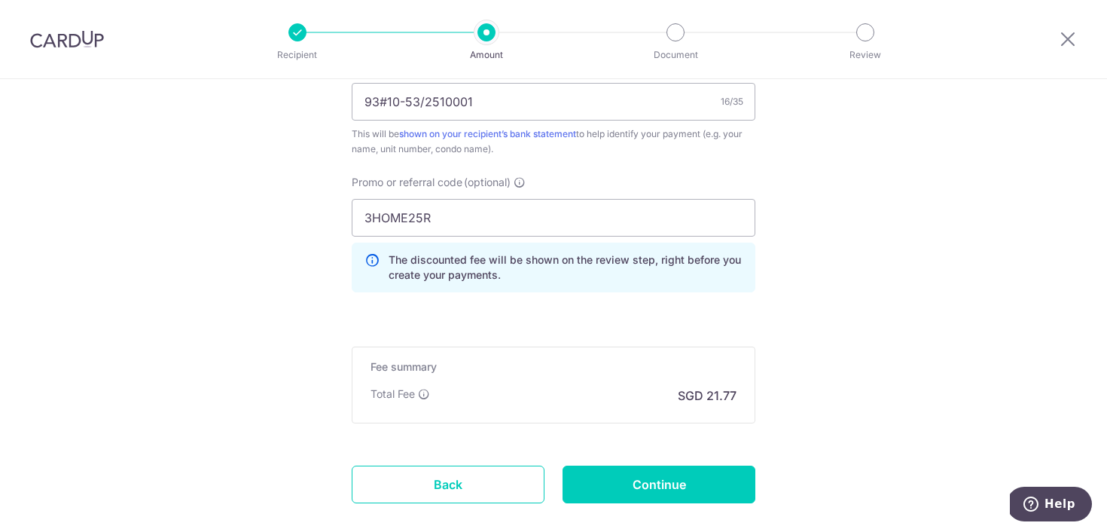
scroll to position [1075, 0]
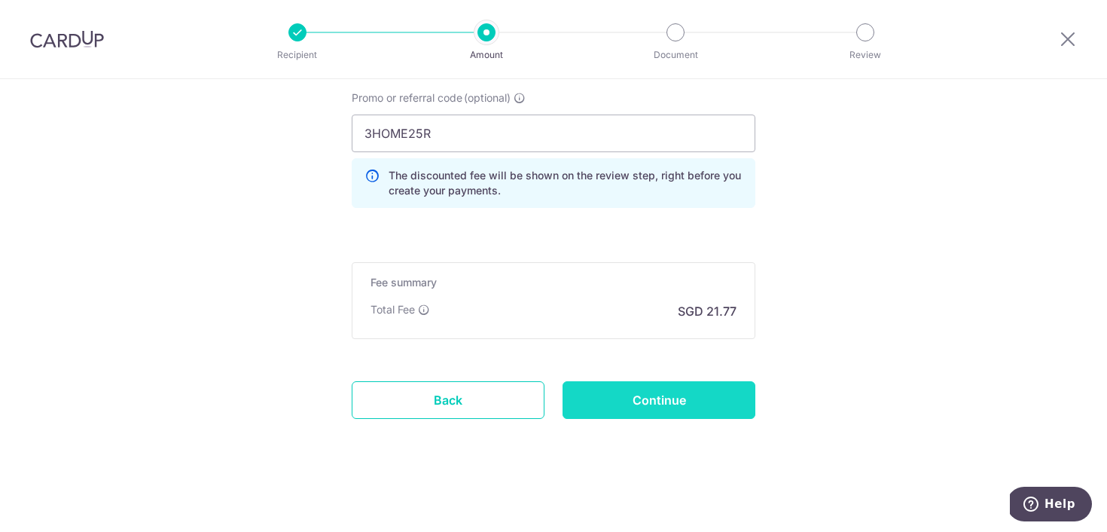
click at [598, 406] on input "Continue" at bounding box center [658, 400] width 193 height 38
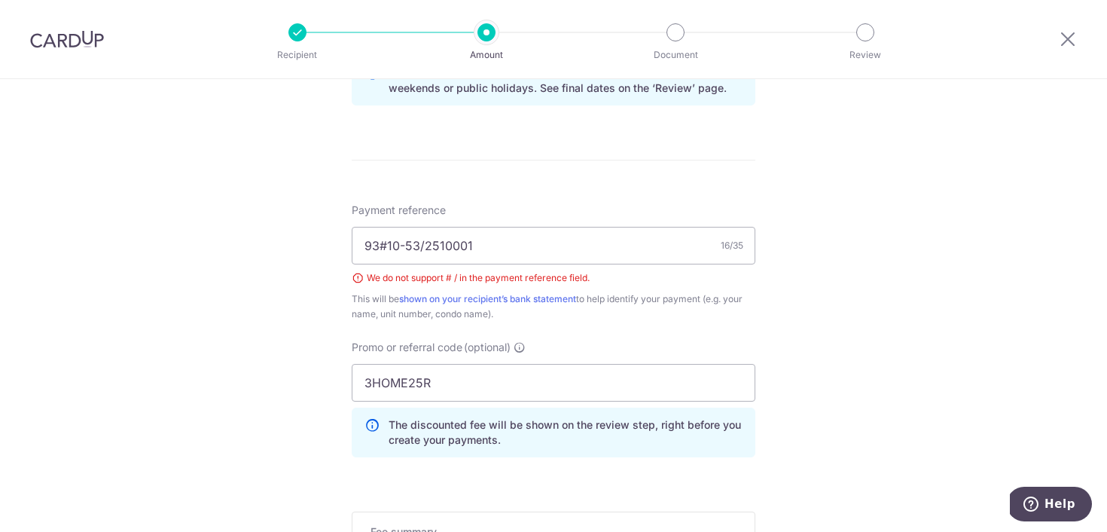
scroll to position [845, 0]
click at [391, 249] on input "93#10-53/2510001" at bounding box center [554, 247] width 404 height 38
click at [465, 246] on input "BLK93UNIT10-53-2510001" at bounding box center [554, 247] width 404 height 38
click at [299, 245] on div "Tell us more about your payment Enter payment amount SGD 837.19 837.19 Select C…" at bounding box center [553, 8] width 1107 height 1549
click at [473, 246] on input "BLK93UNIT10-53-2510001" at bounding box center [554, 247] width 404 height 38
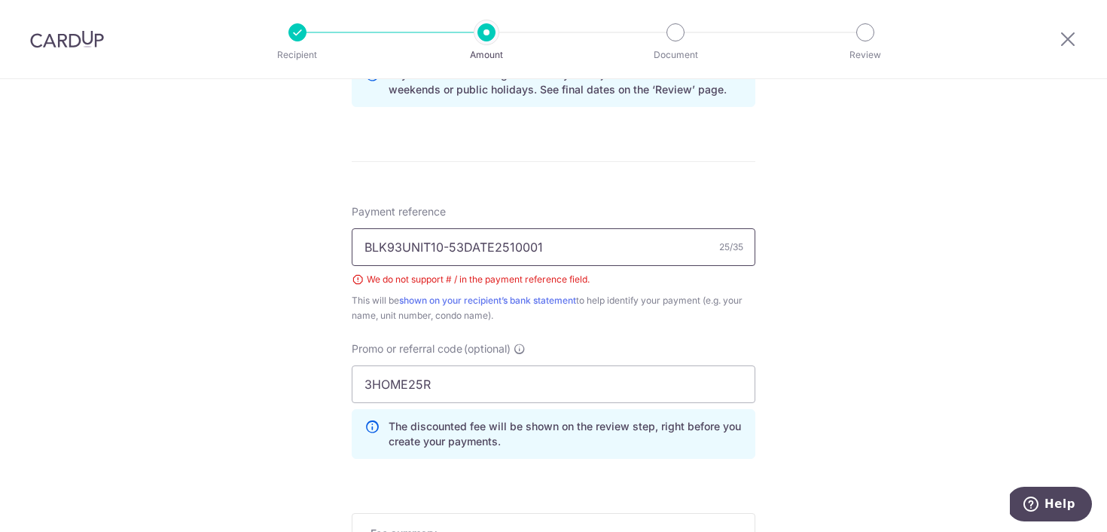
type input "BLK93UNIT10-53DATE2510001"
click at [843, 268] on div "Tell us more about your payment Enter payment amount SGD 837.19 837.19 Select C…" at bounding box center [553, 8] width 1107 height 1549
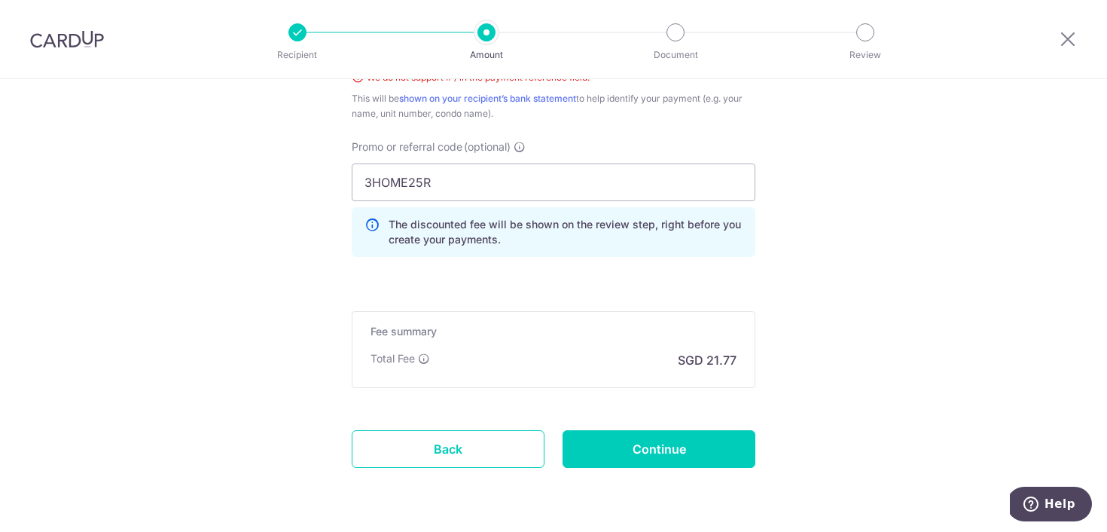
scroll to position [1096, 0]
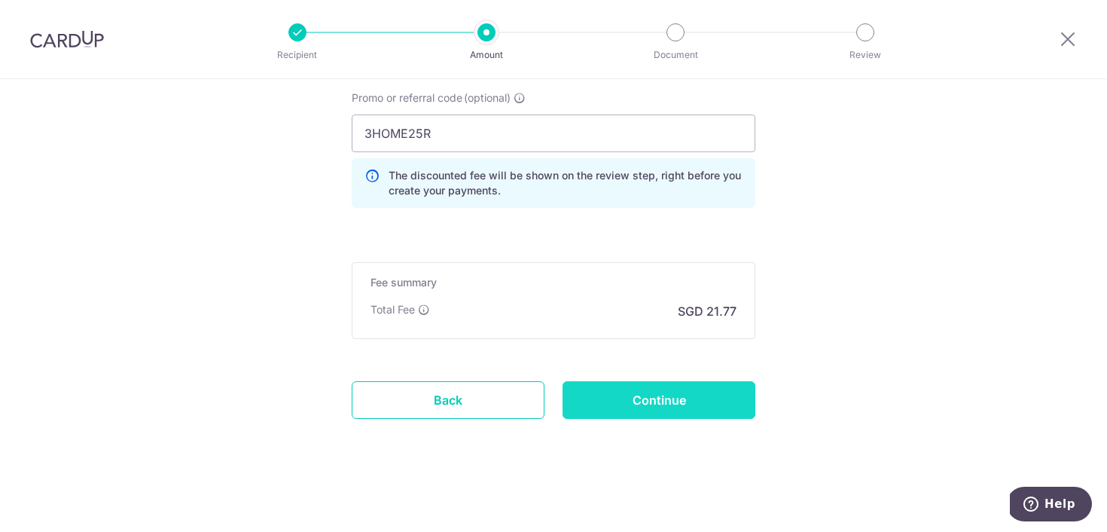
click at [661, 410] on input "Continue" at bounding box center [658, 400] width 193 height 38
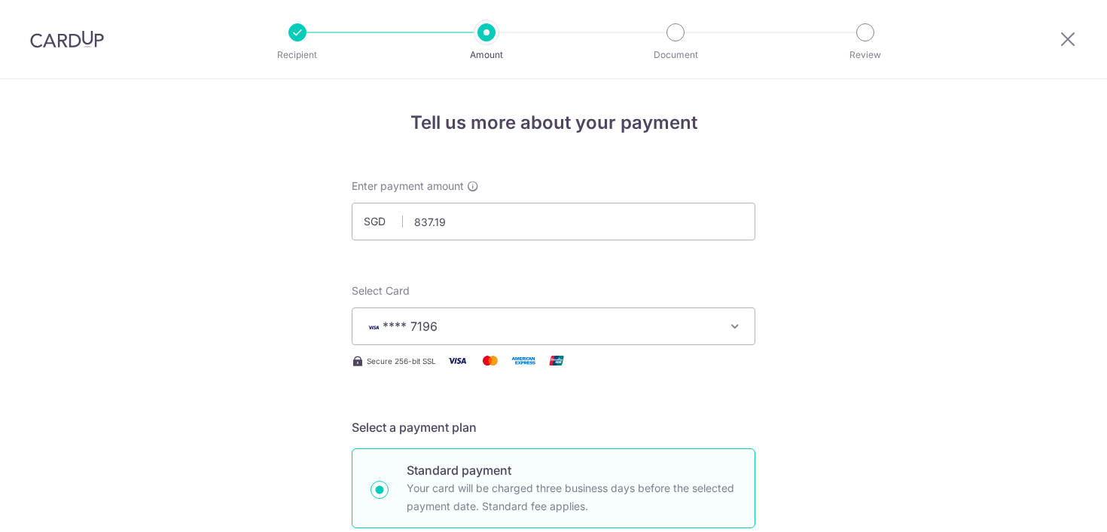
scroll to position [1096, 0]
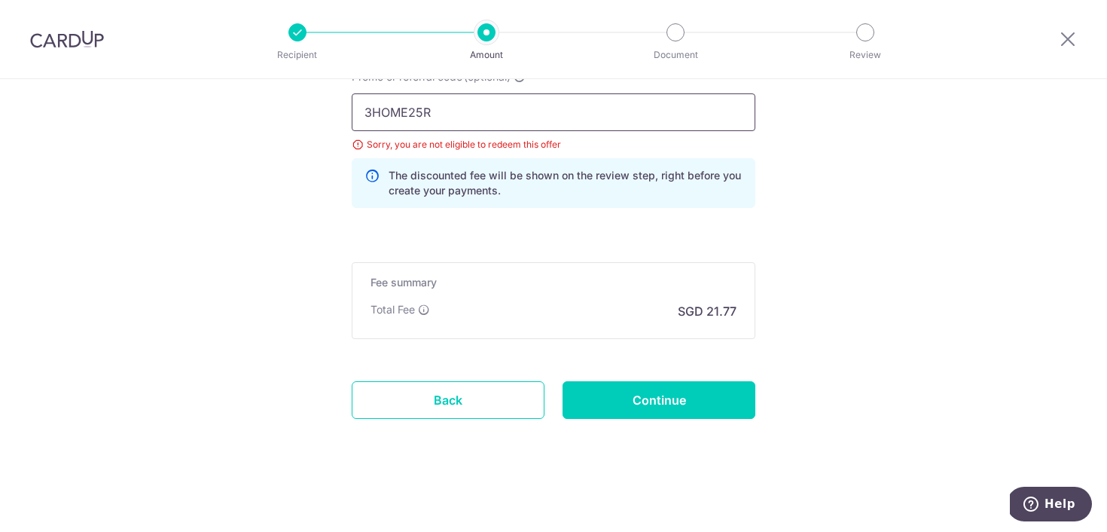
click at [517, 117] on input "3HOME25R" at bounding box center [554, 112] width 404 height 38
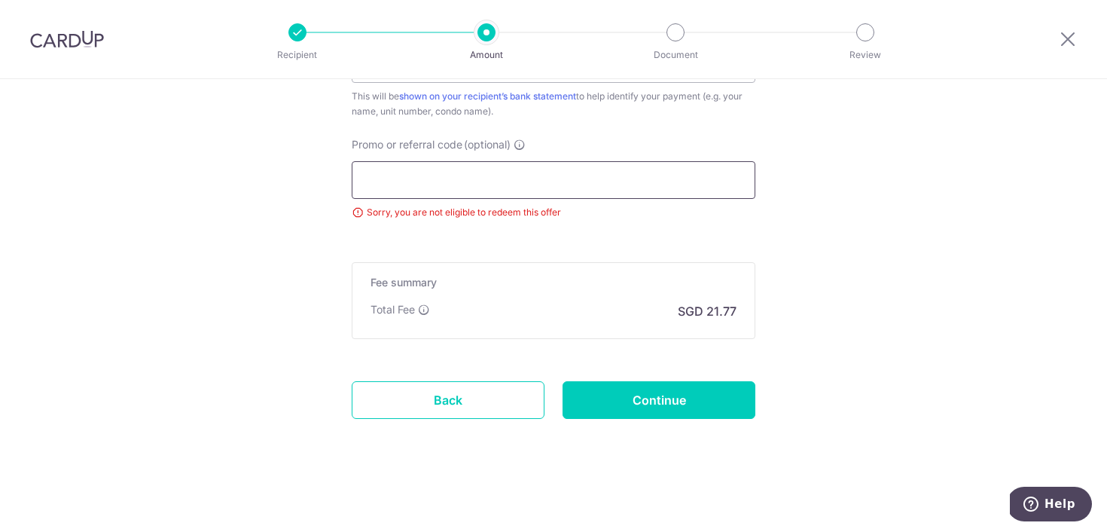
scroll to position [1028, 0]
paste input "OFF225"
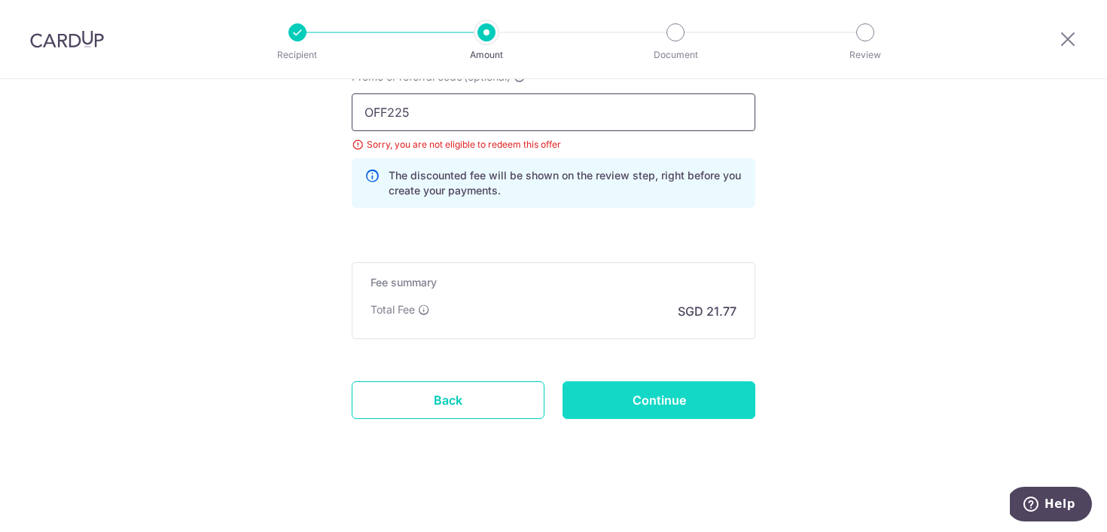
type input "OFF225"
click at [722, 406] on input "Continue" at bounding box center [658, 400] width 193 height 38
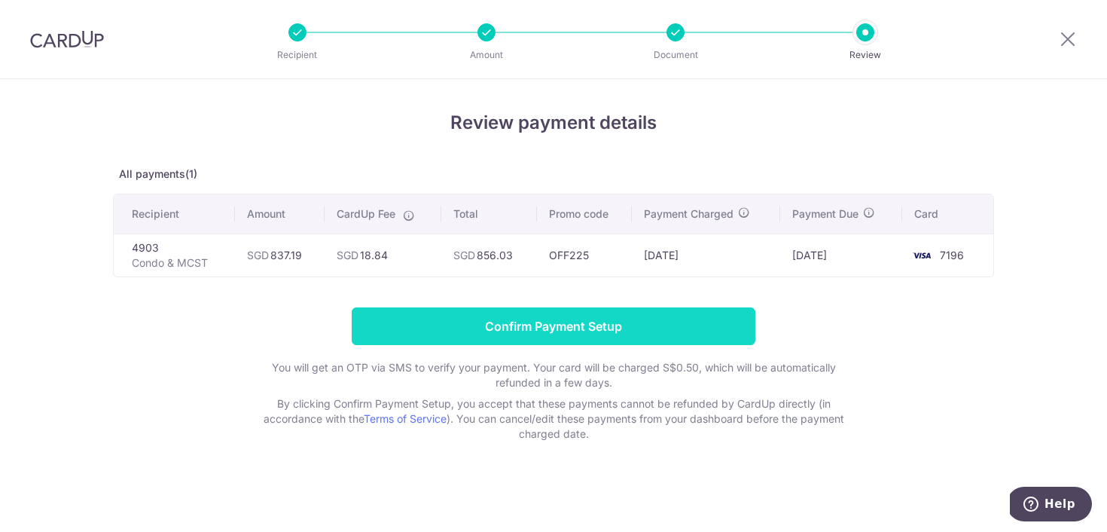
click at [713, 324] on input "Confirm Payment Setup" at bounding box center [554, 326] width 404 height 38
